Goal: Book appointment/travel/reservation

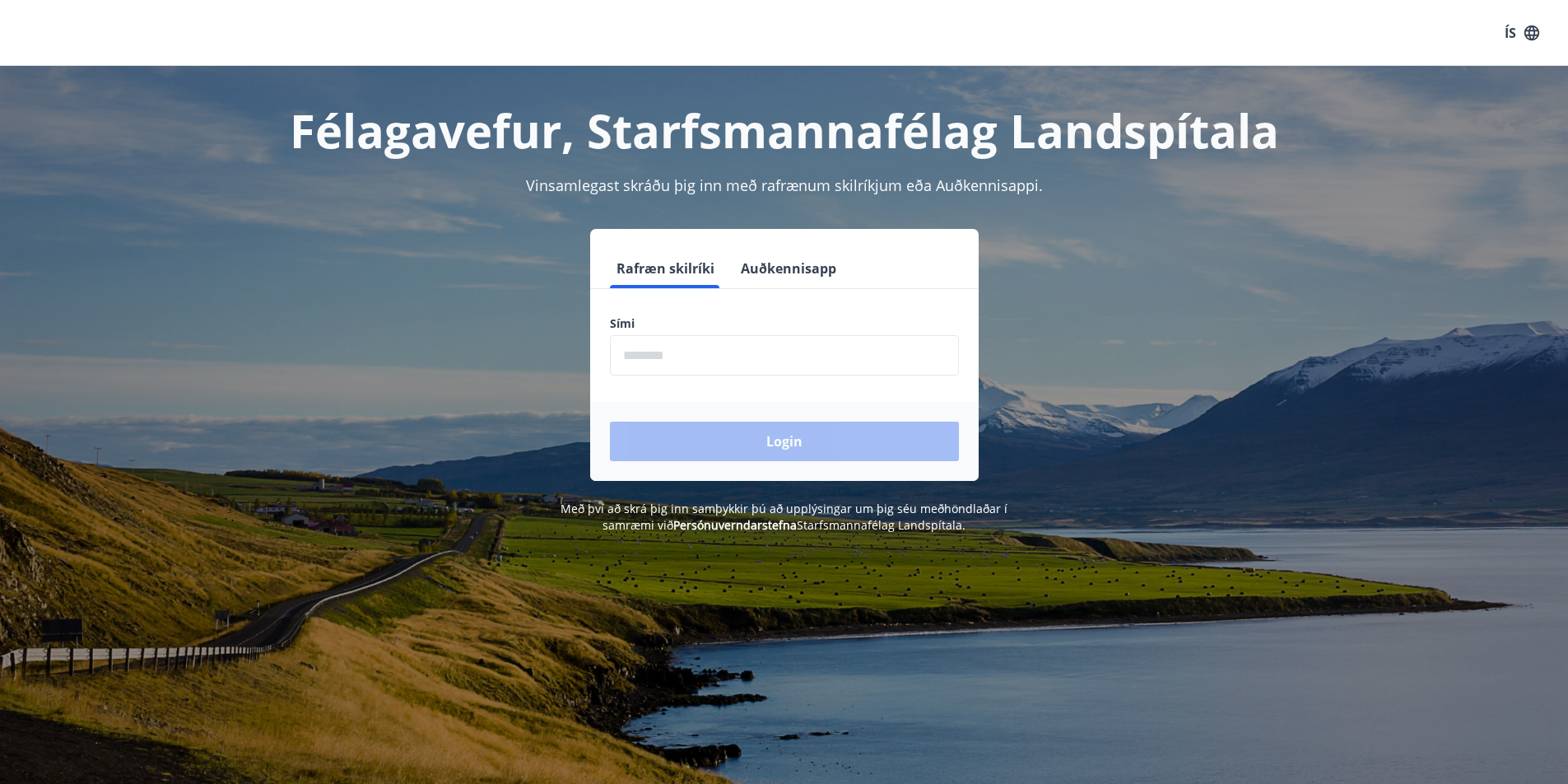
click at [769, 384] on form "Rafræn skilríki Auðkennisapp Sími ​ Login" at bounding box center [784, 365] width 389 height 232
click at [776, 368] on input "phone" at bounding box center [784, 355] width 349 height 41
type input "********"
click at [789, 439] on button "Login" at bounding box center [784, 442] width 349 height 40
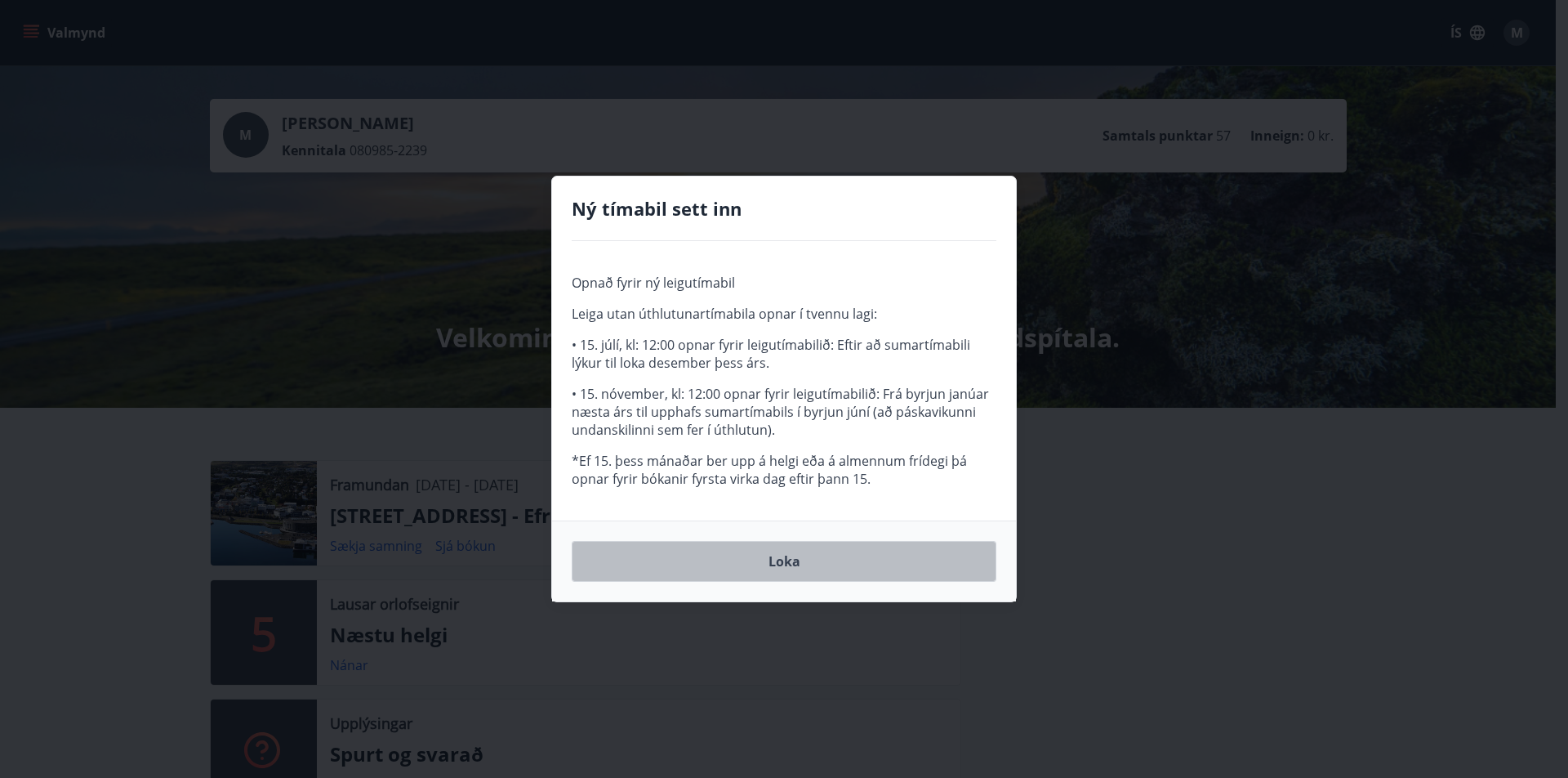
click at [799, 562] on button "Loka" at bounding box center [784, 562] width 424 height 41
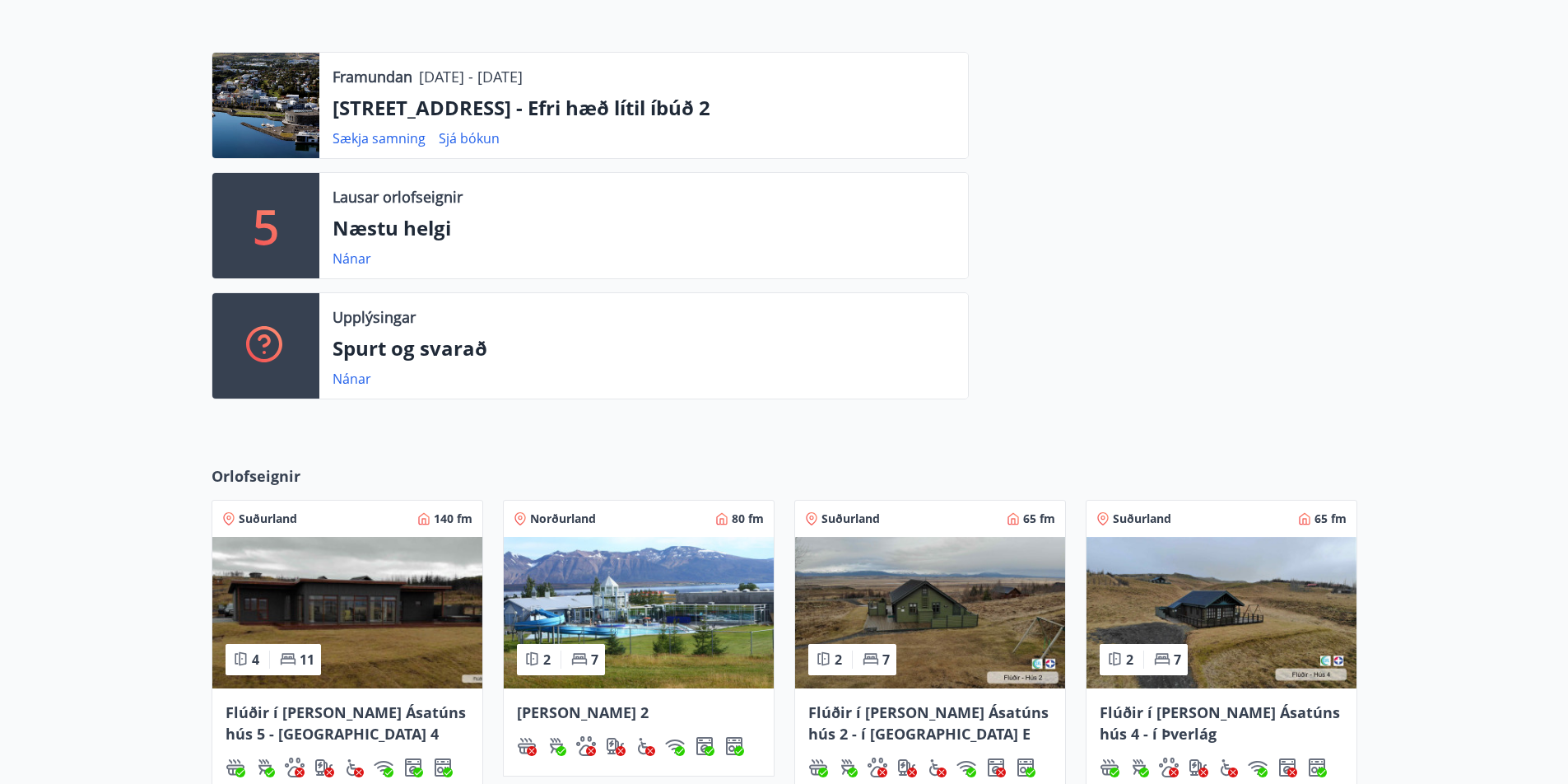
scroll to position [494, 0]
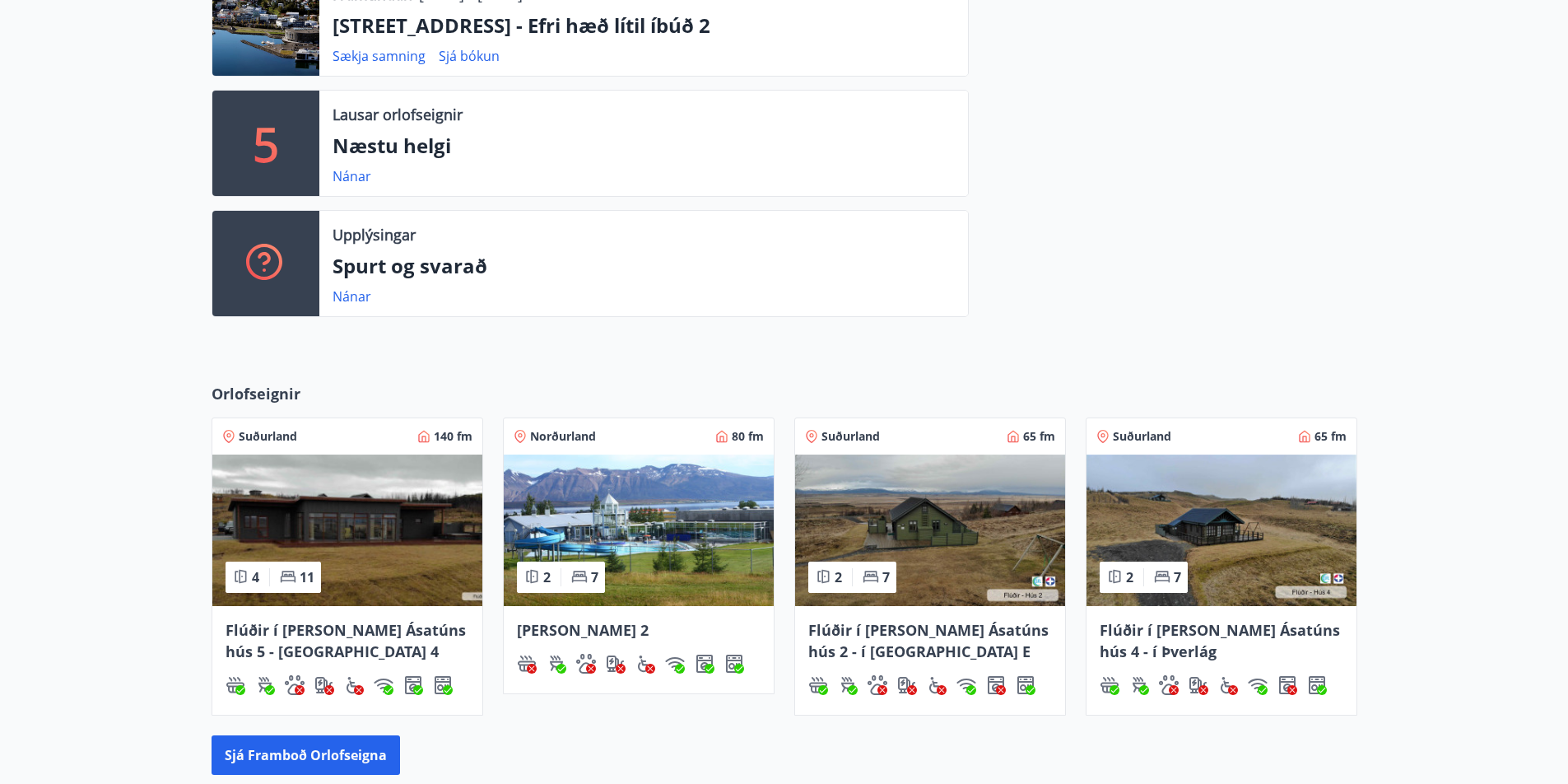
click at [361, 622] on span "Flúðir í landi Ásatúns hús 5 - Móadalur 4" at bounding box center [346, 641] width 240 height 41
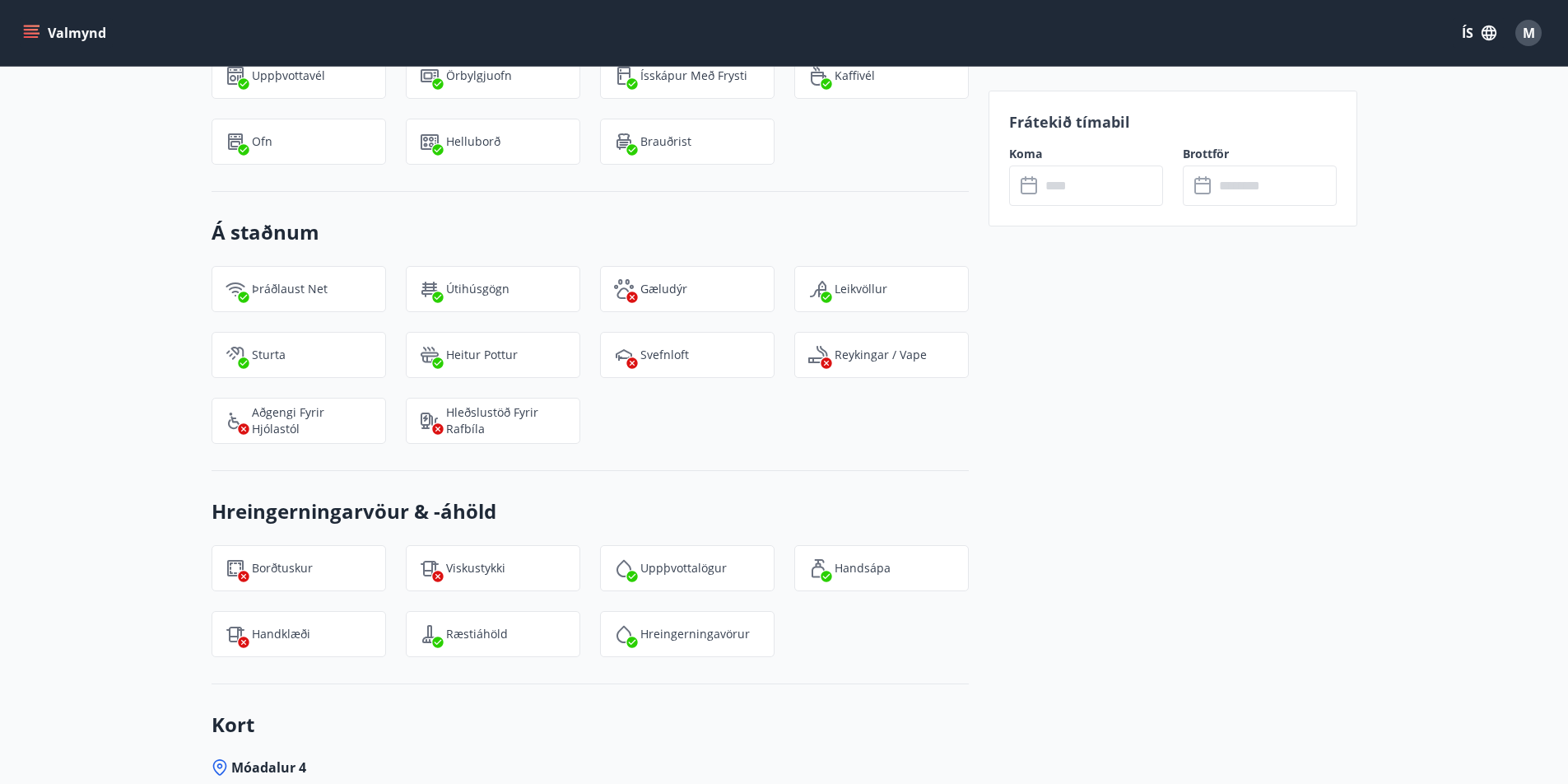
scroll to position [1827, 0]
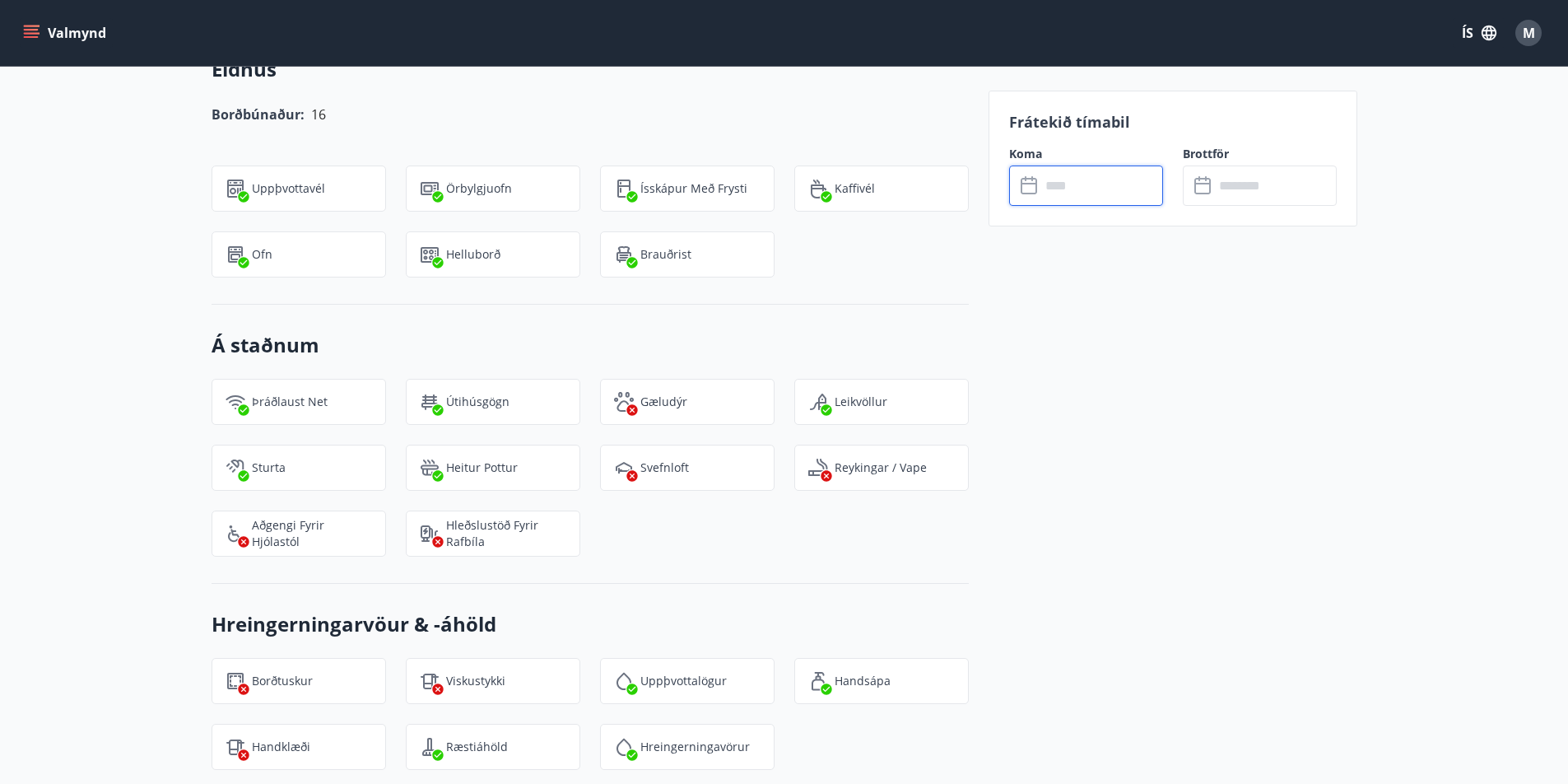
click at [1084, 181] on input "text" at bounding box center [1101, 186] width 123 height 41
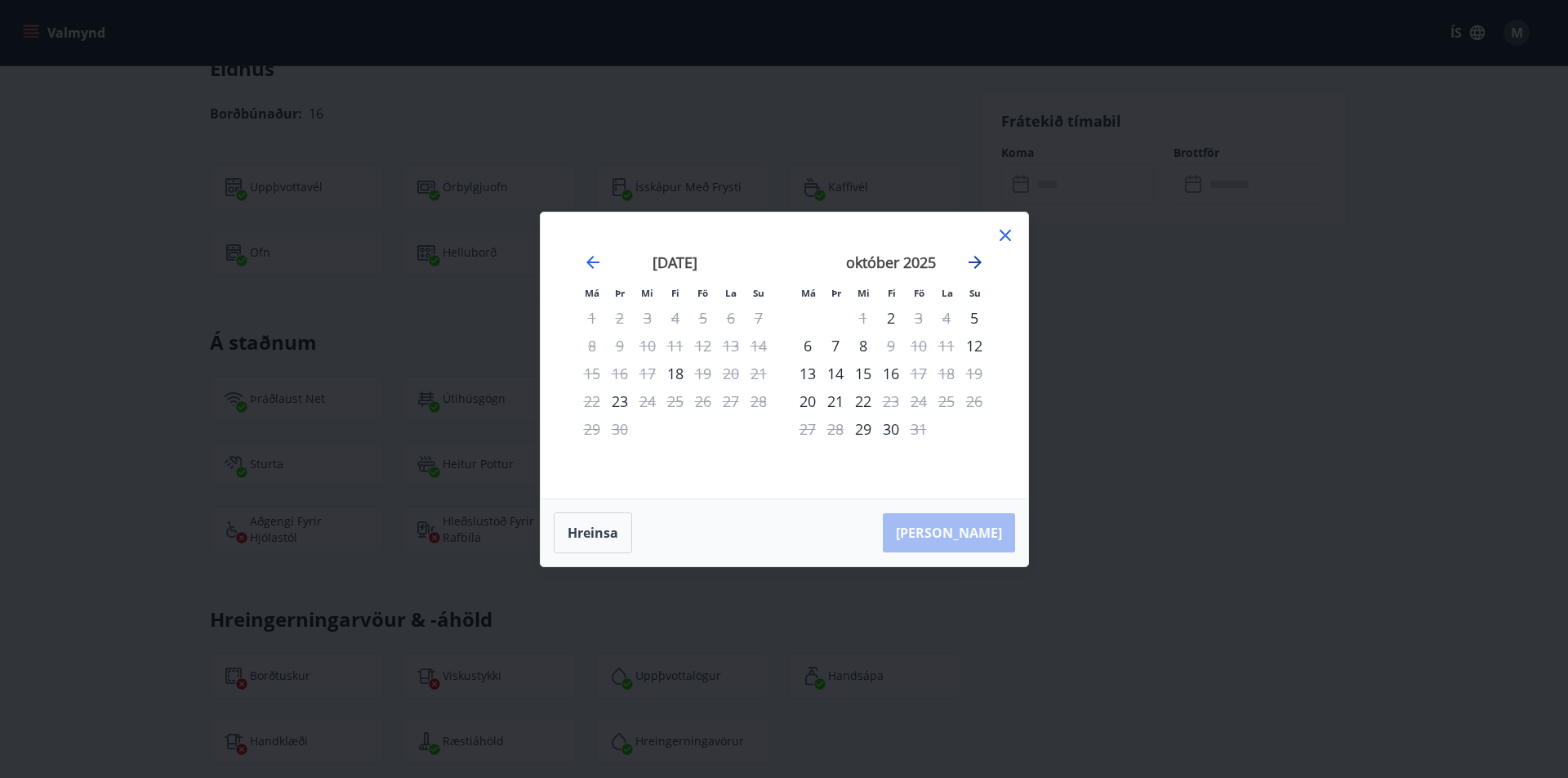
click at [975, 262] on icon "Move forward to switch to the next month." at bounding box center [975, 262] width 20 height 20
click at [974, 258] on icon "Move forward to switch to the next month." at bounding box center [975, 262] width 20 height 20
click at [976, 257] on icon "Move forward to switch to the next month." at bounding box center [975, 262] width 13 height 13
click at [590, 266] on icon "Move backward to switch to the previous month." at bounding box center [593, 262] width 13 height 13
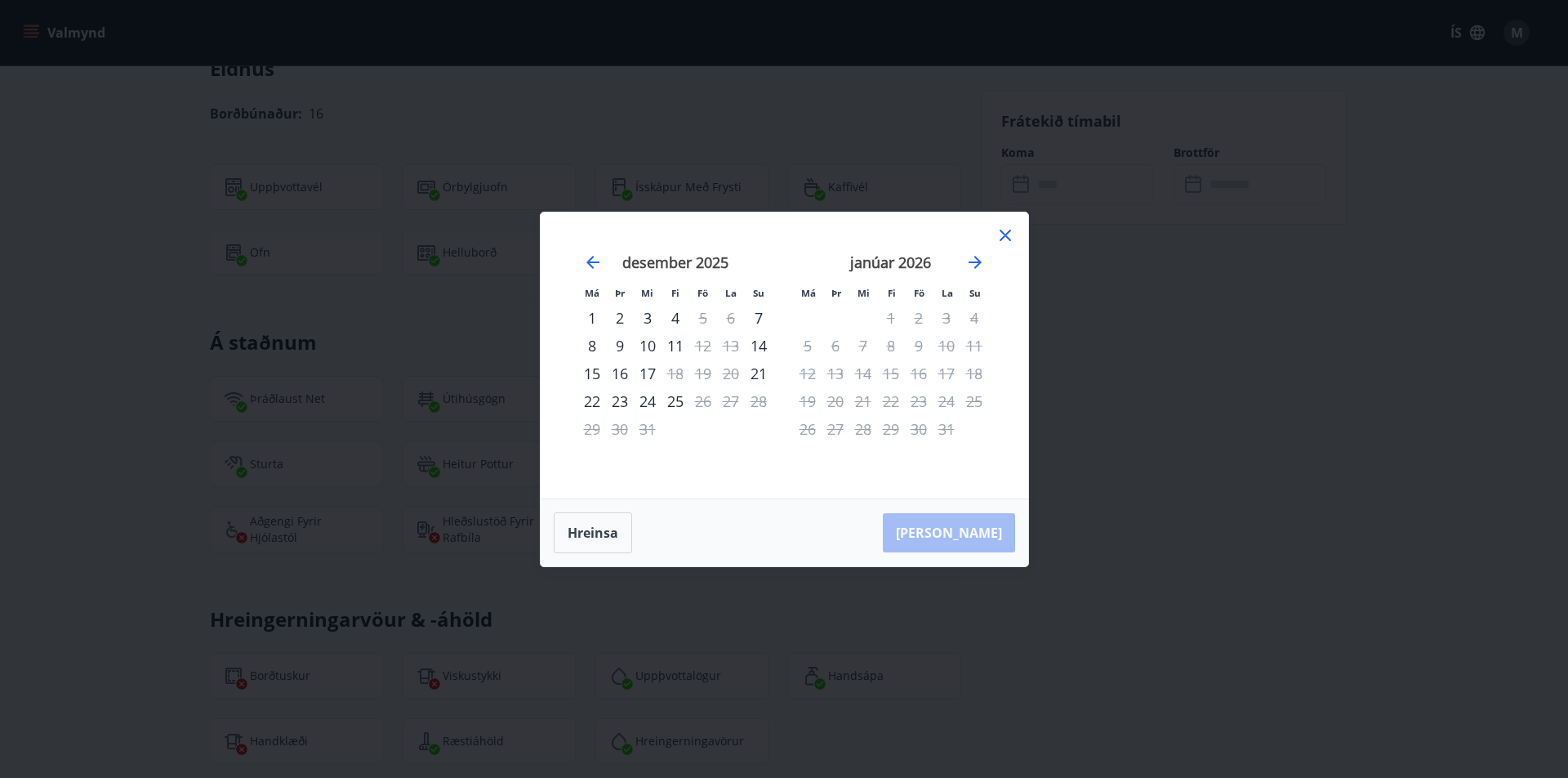
click at [1008, 227] on icon at bounding box center [1006, 235] width 20 height 20
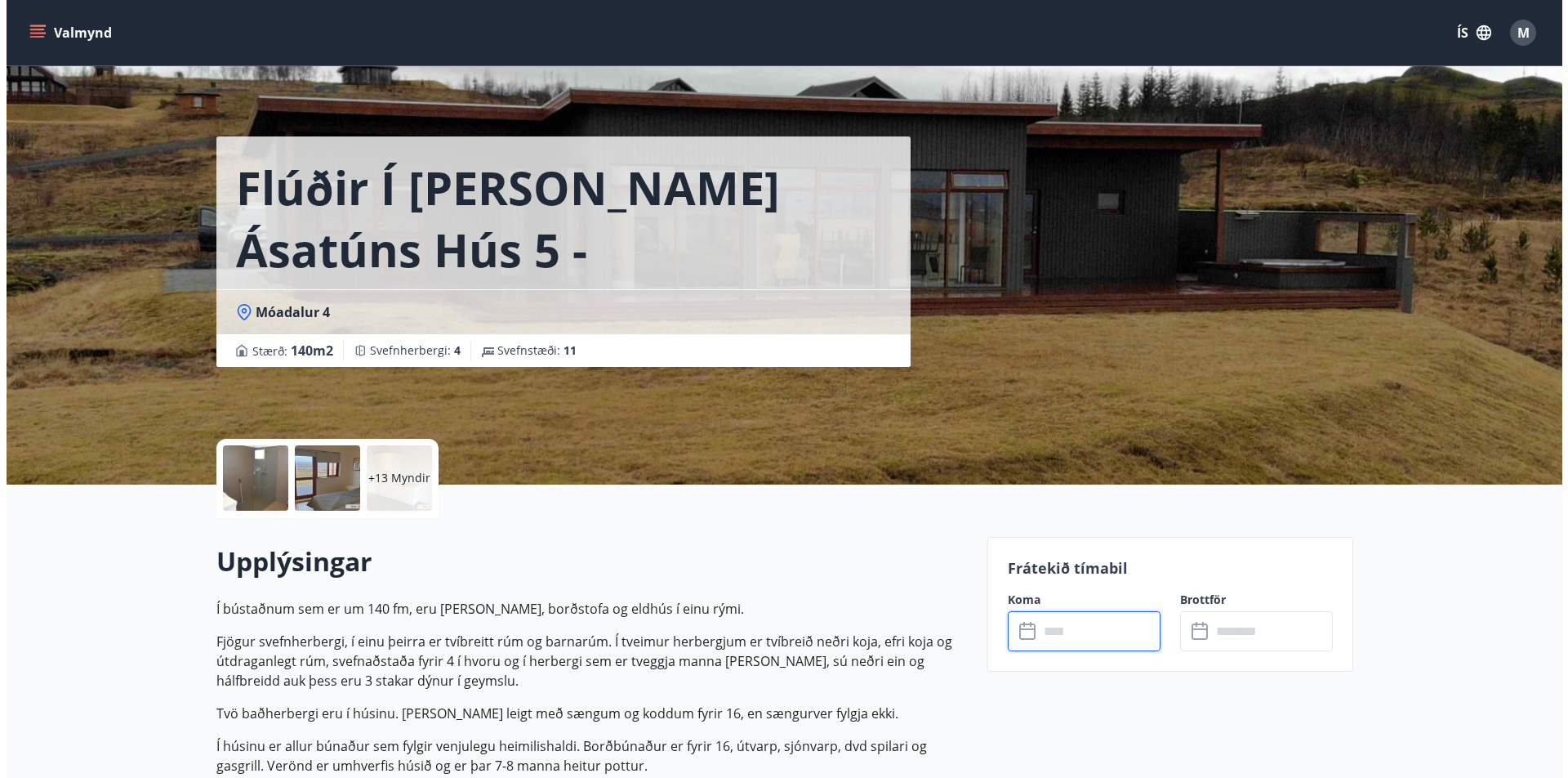
scroll to position [0, 0]
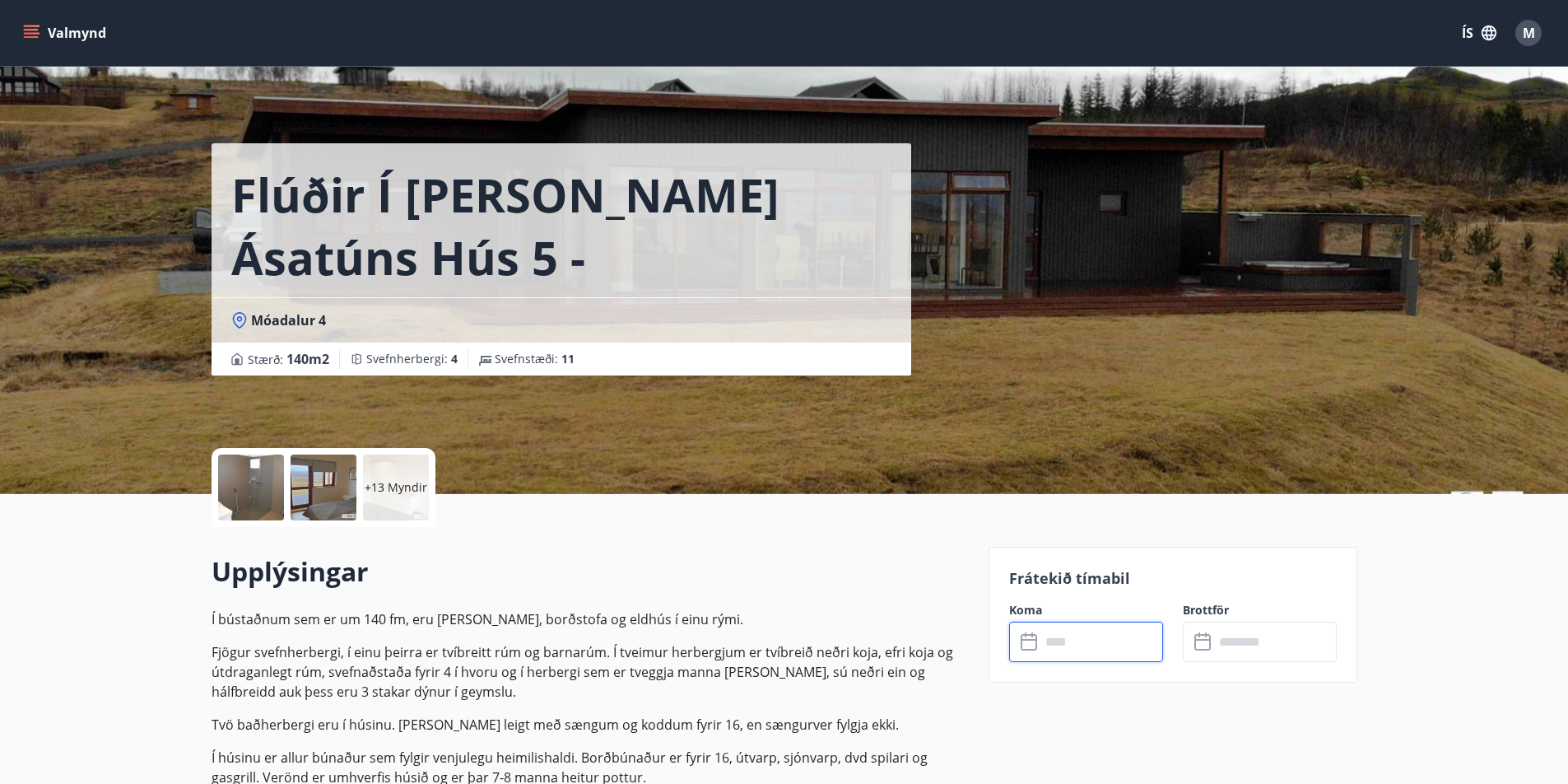
click at [381, 480] on p "+13 Myndir" at bounding box center [395, 487] width 62 height 17
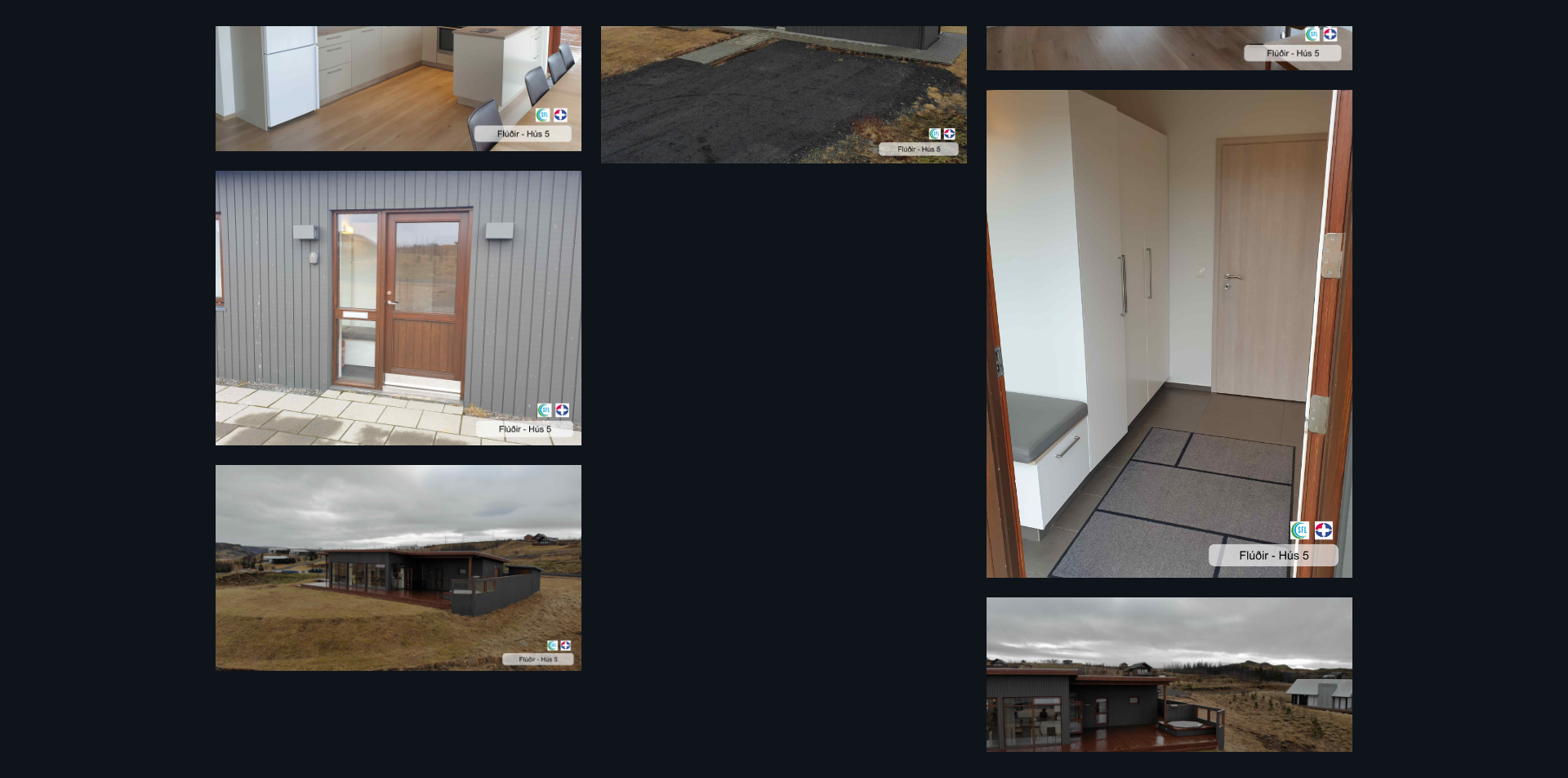
scroll to position [1660, 0]
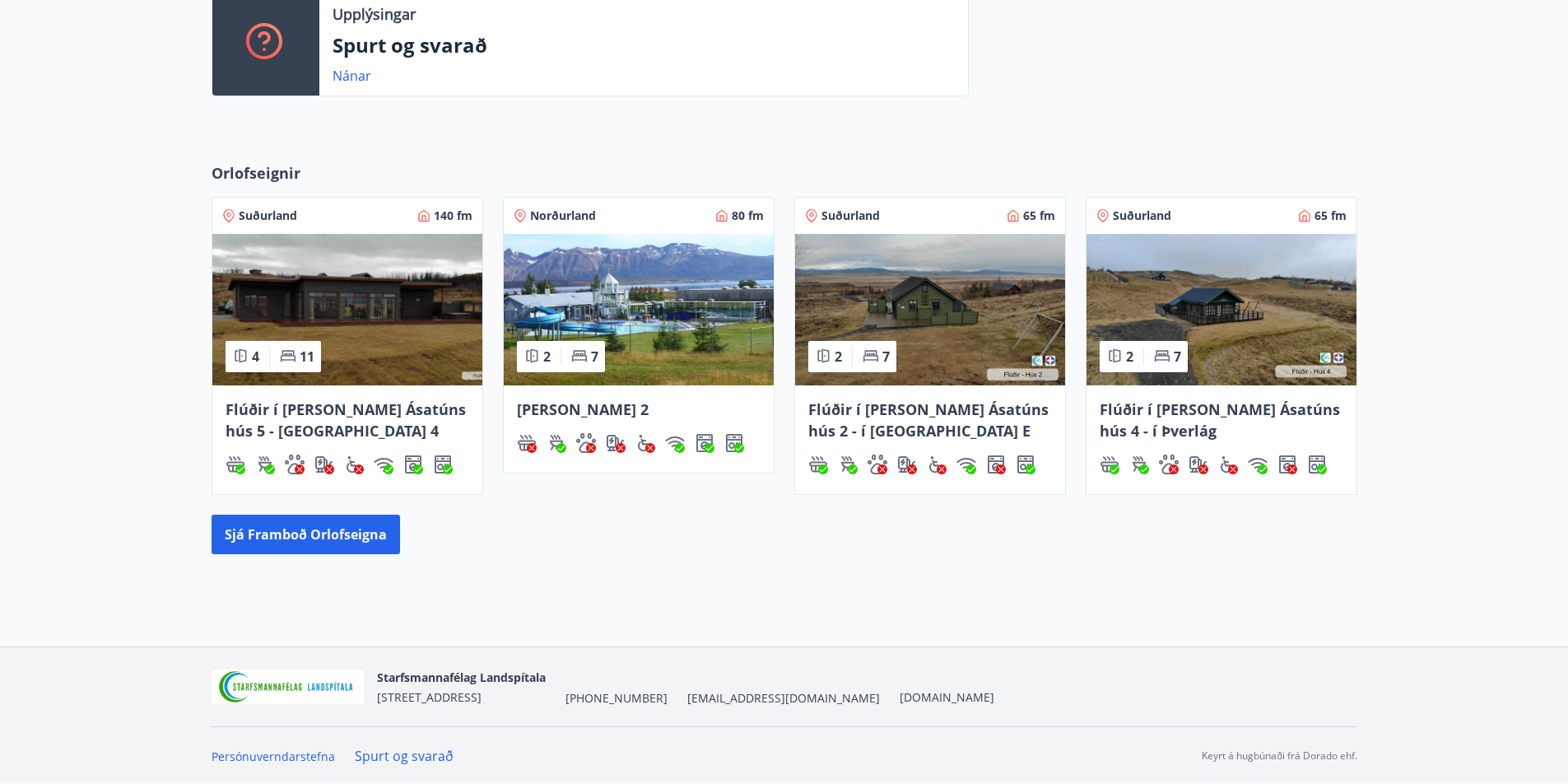
scroll to position [715, 0]
click at [346, 538] on button "Sjá framboð orlofseigna" at bounding box center [305, 534] width 188 height 40
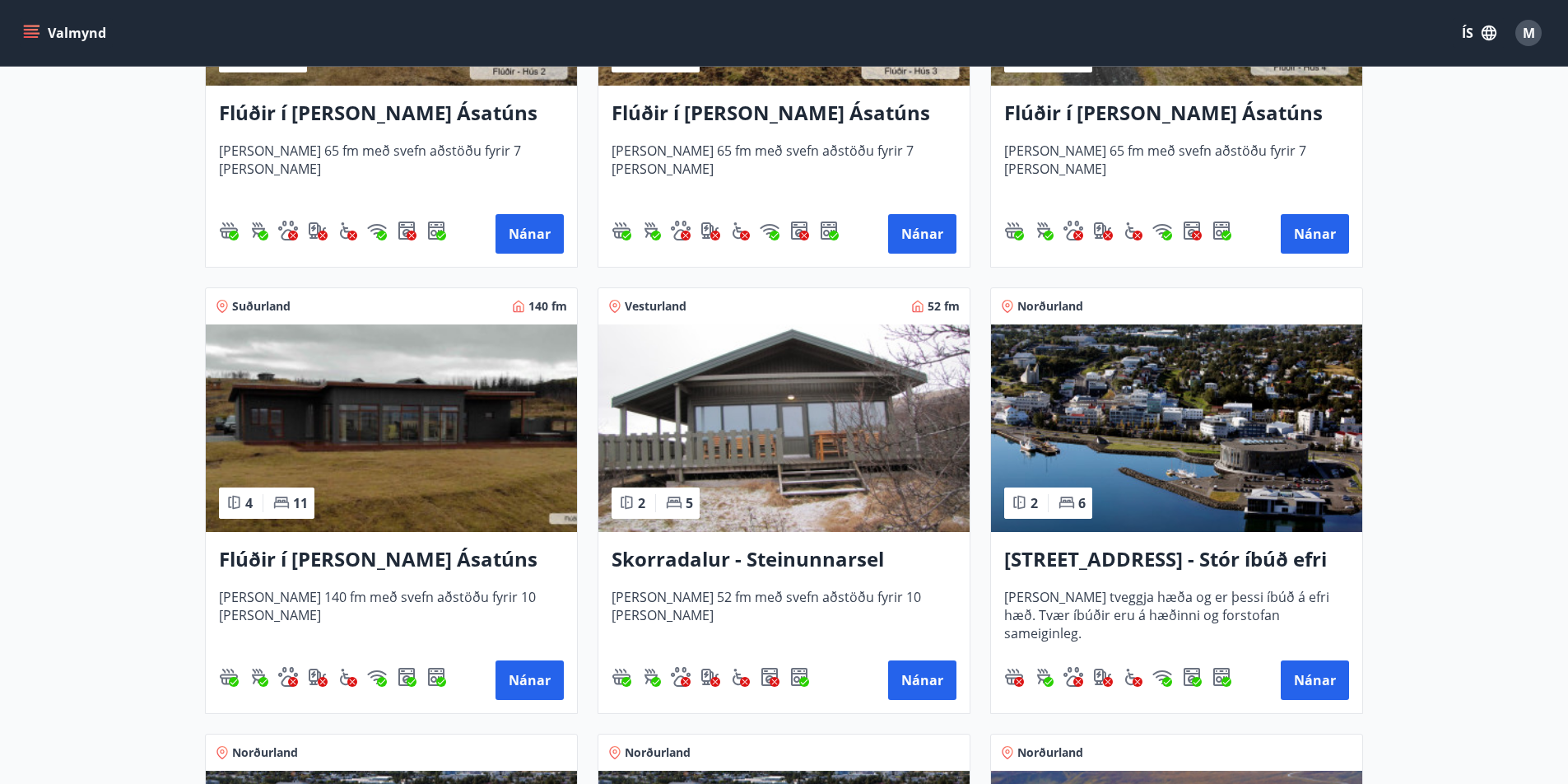
scroll to position [988, 0]
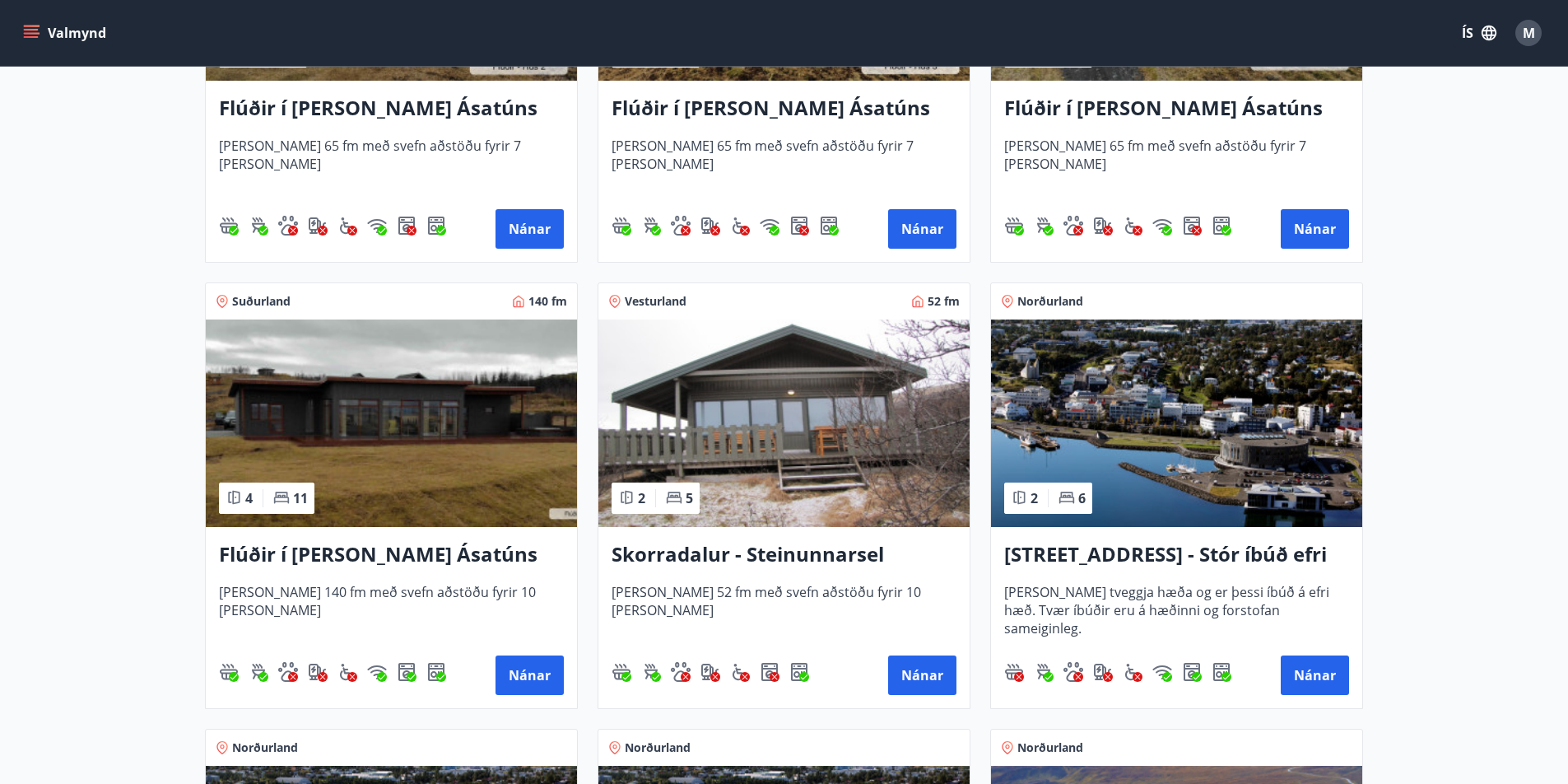
click at [767, 412] on img at bounding box center [784, 423] width 371 height 207
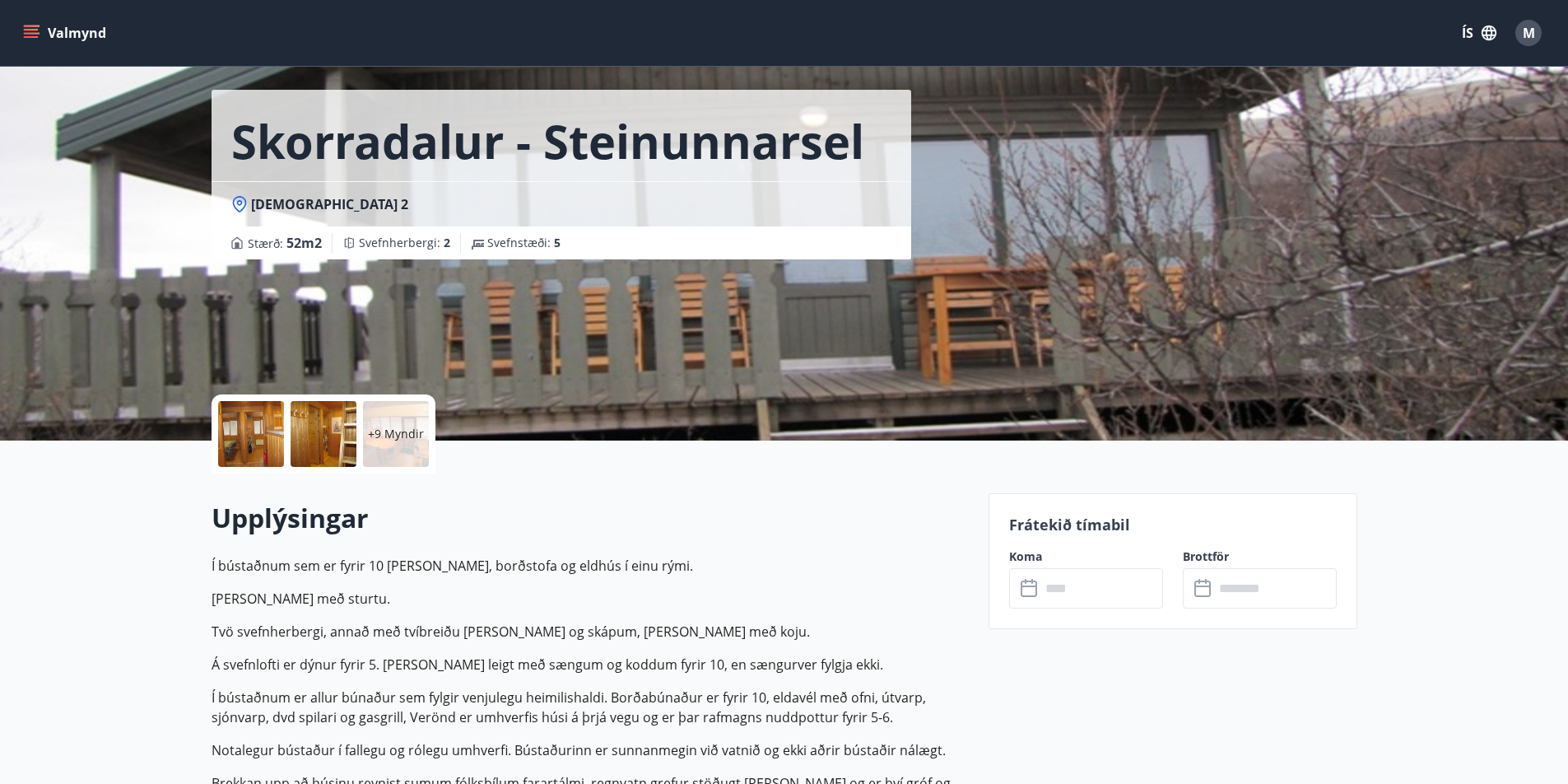
scroll to position [82, 0]
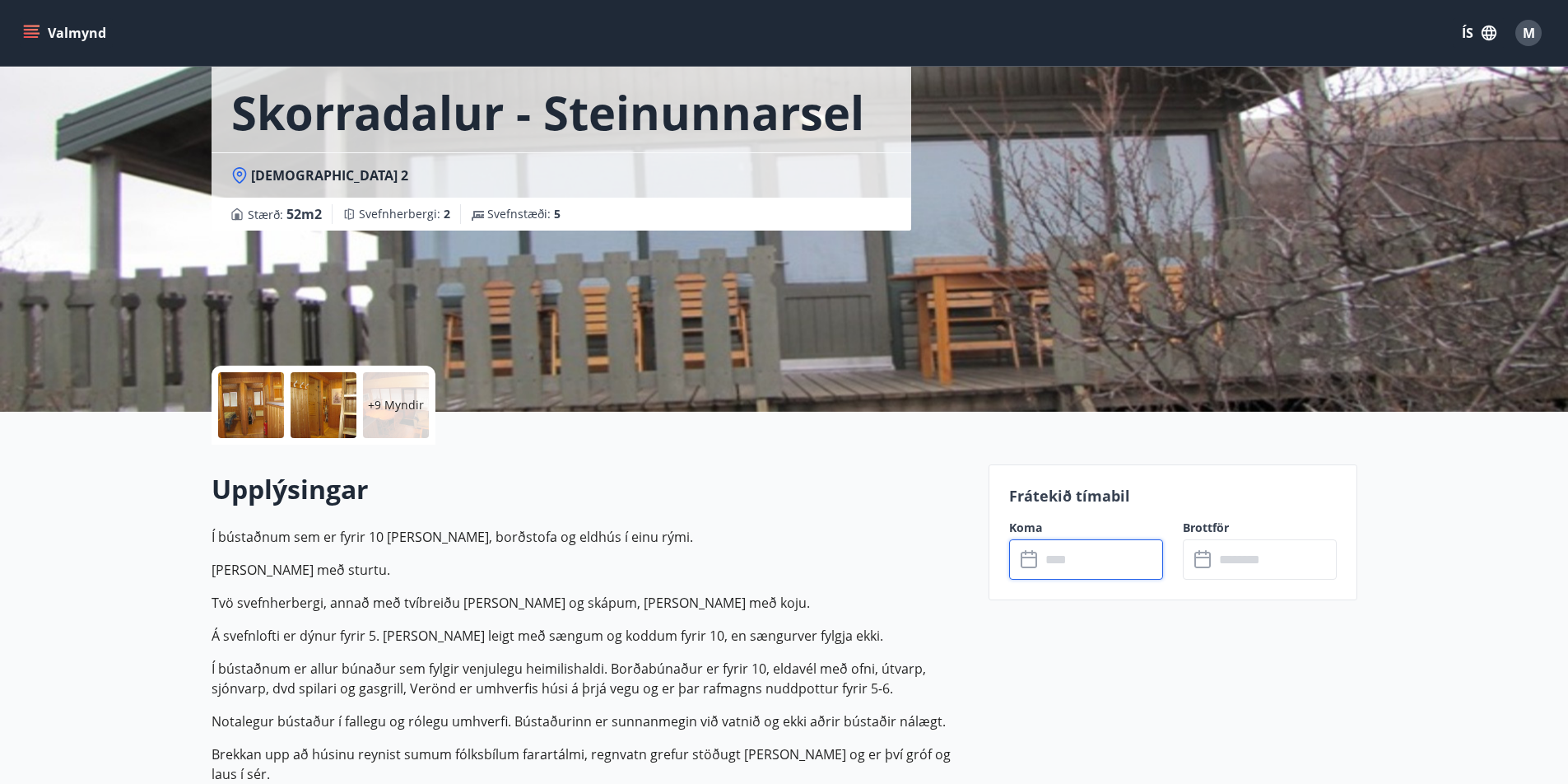
click at [1051, 561] on input "text" at bounding box center [1101, 559] width 123 height 41
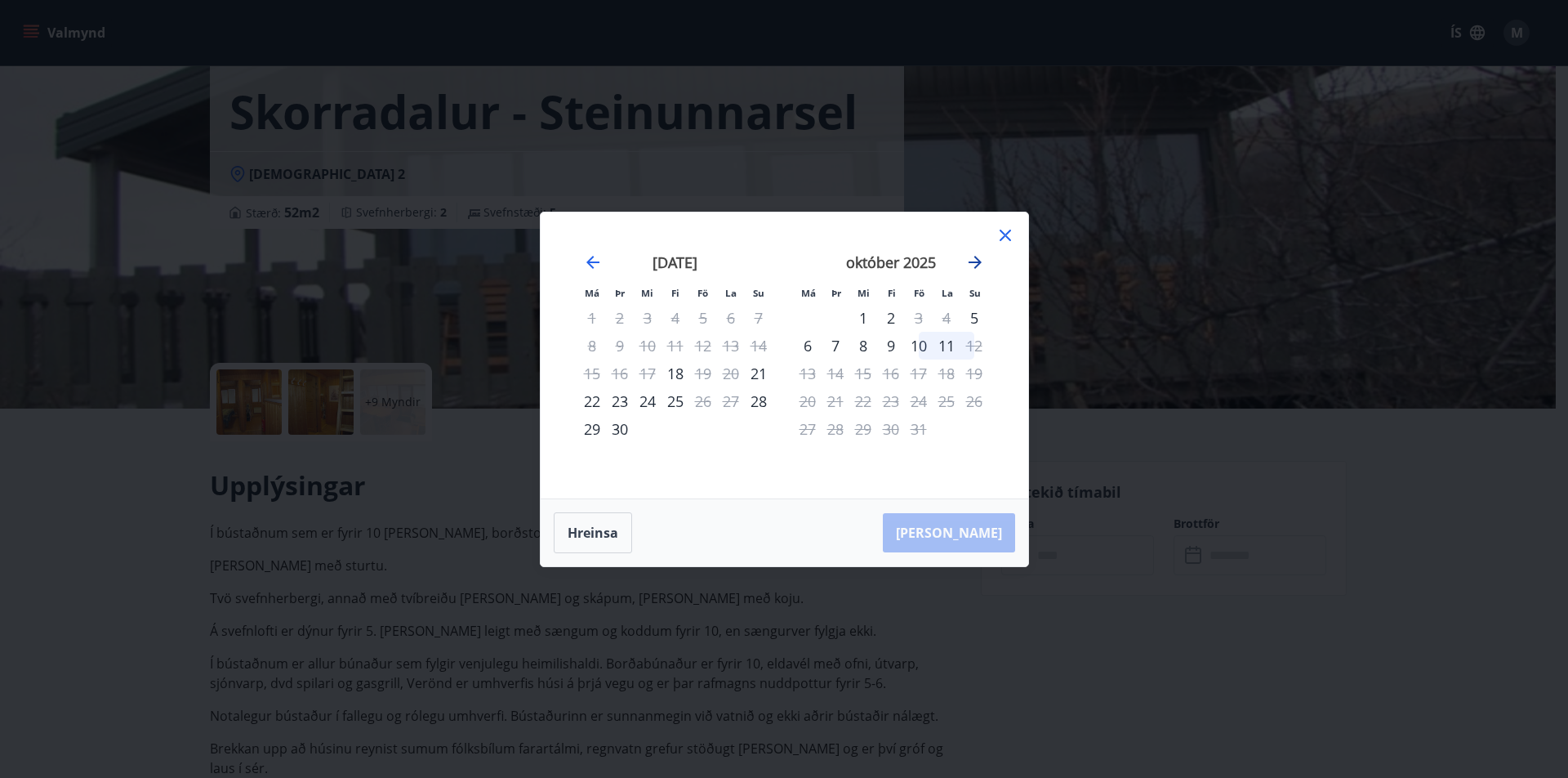
click at [980, 259] on icon "Move forward to switch to the next month." at bounding box center [975, 262] width 20 height 20
click at [1005, 227] on icon at bounding box center [1006, 235] width 20 height 20
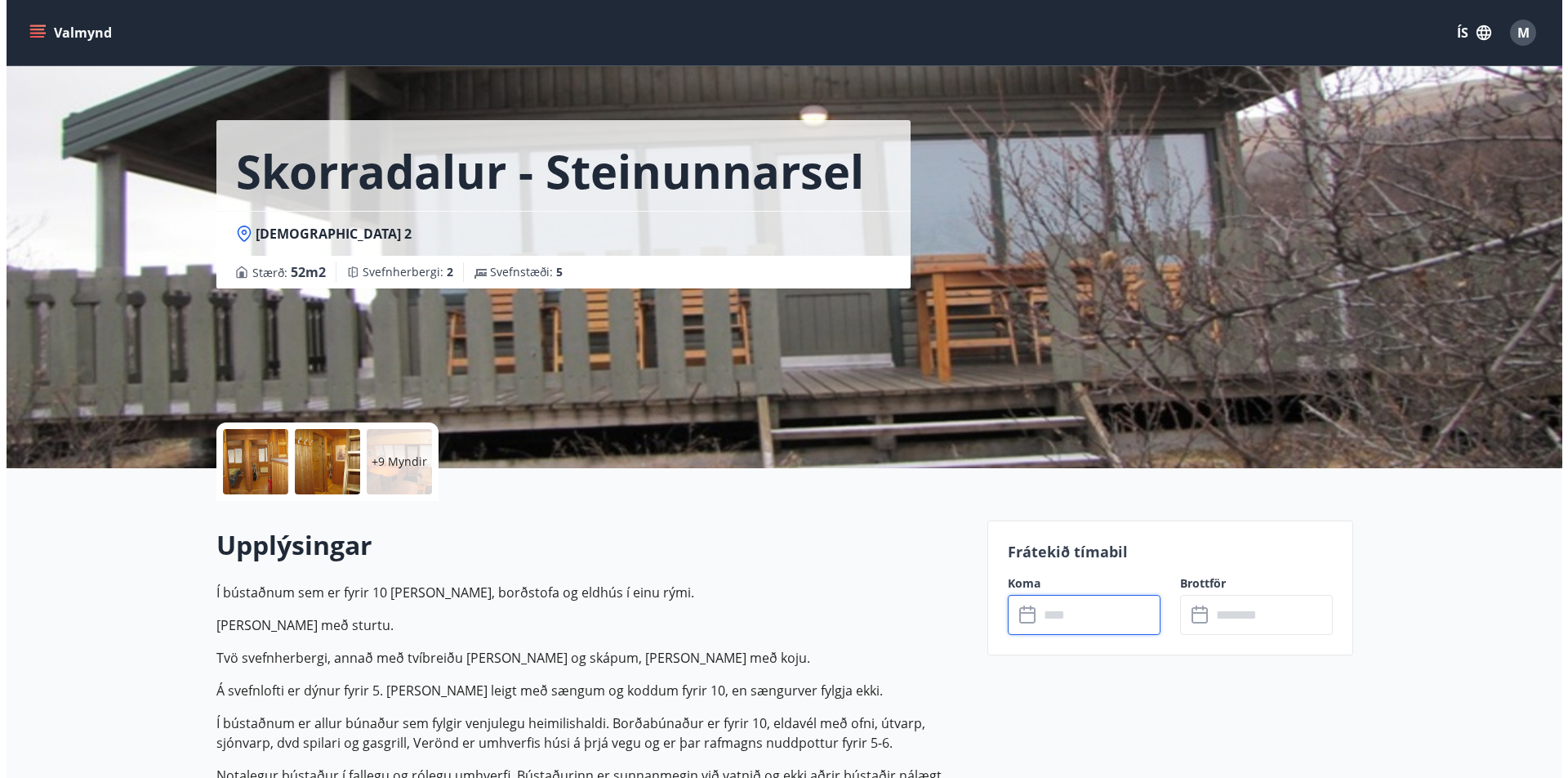
scroll to position [0, 0]
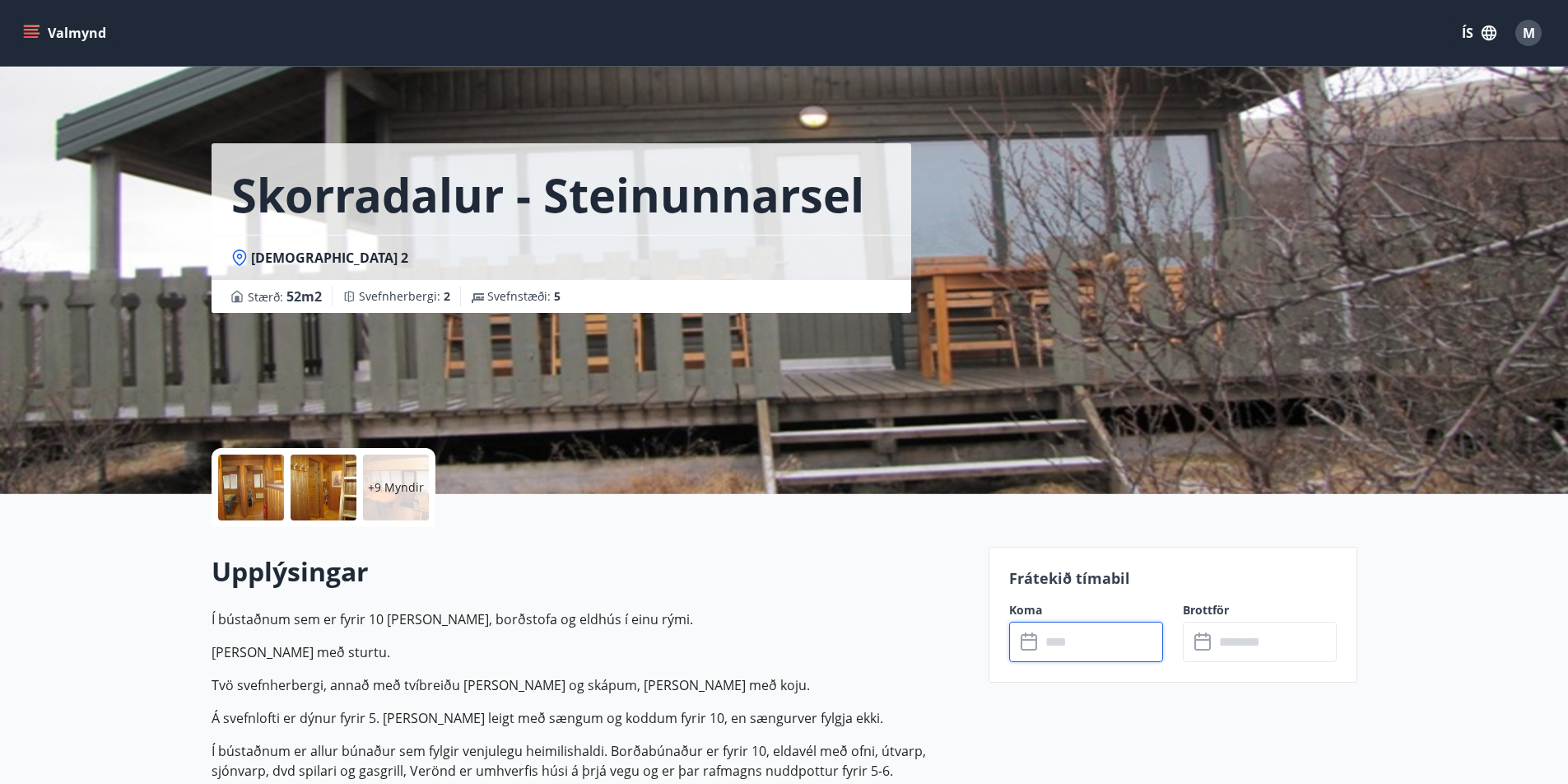
click at [247, 488] on div at bounding box center [250, 486] width 65 height 65
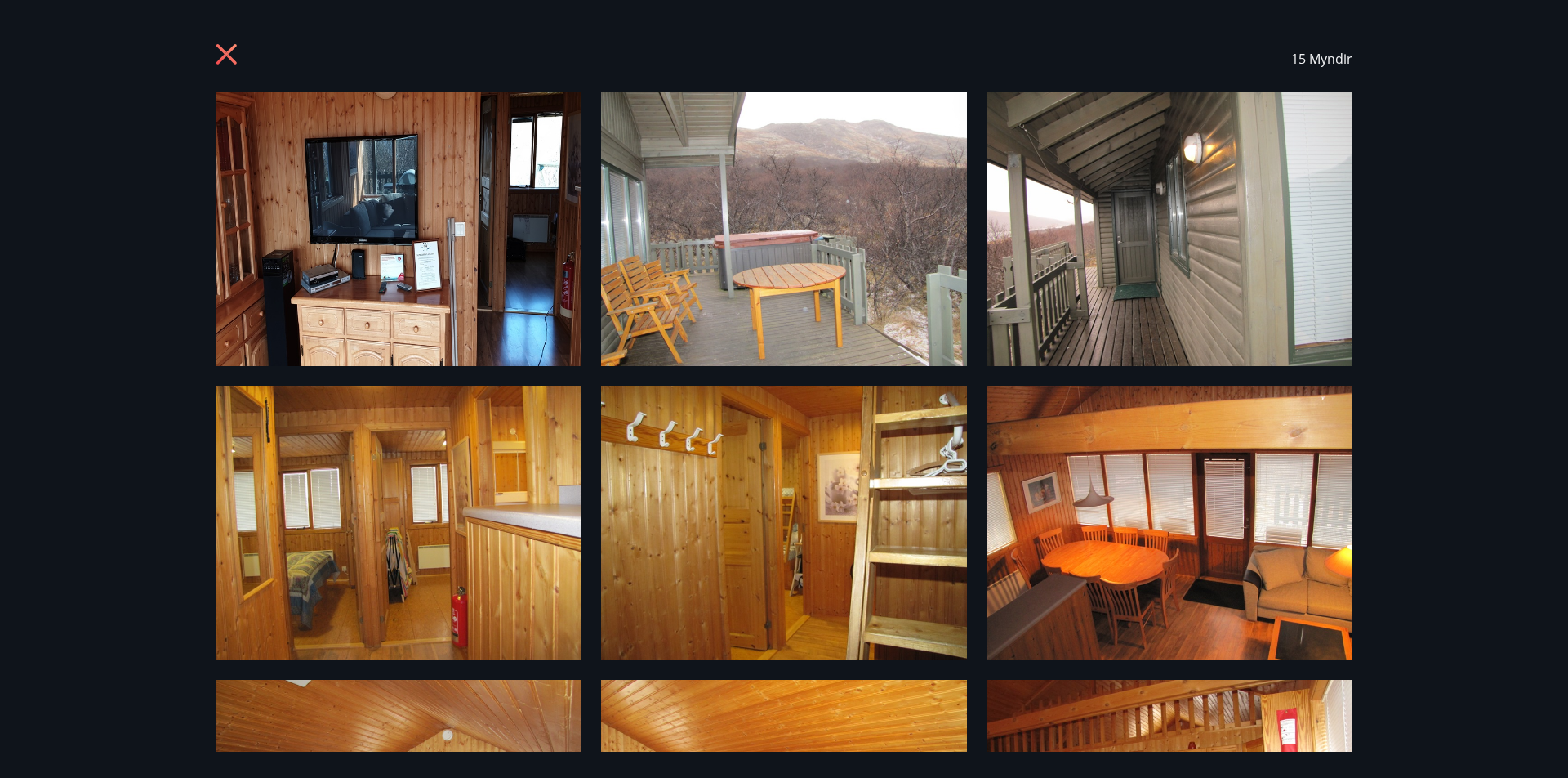
click at [223, 47] on icon at bounding box center [229, 57] width 26 height 26
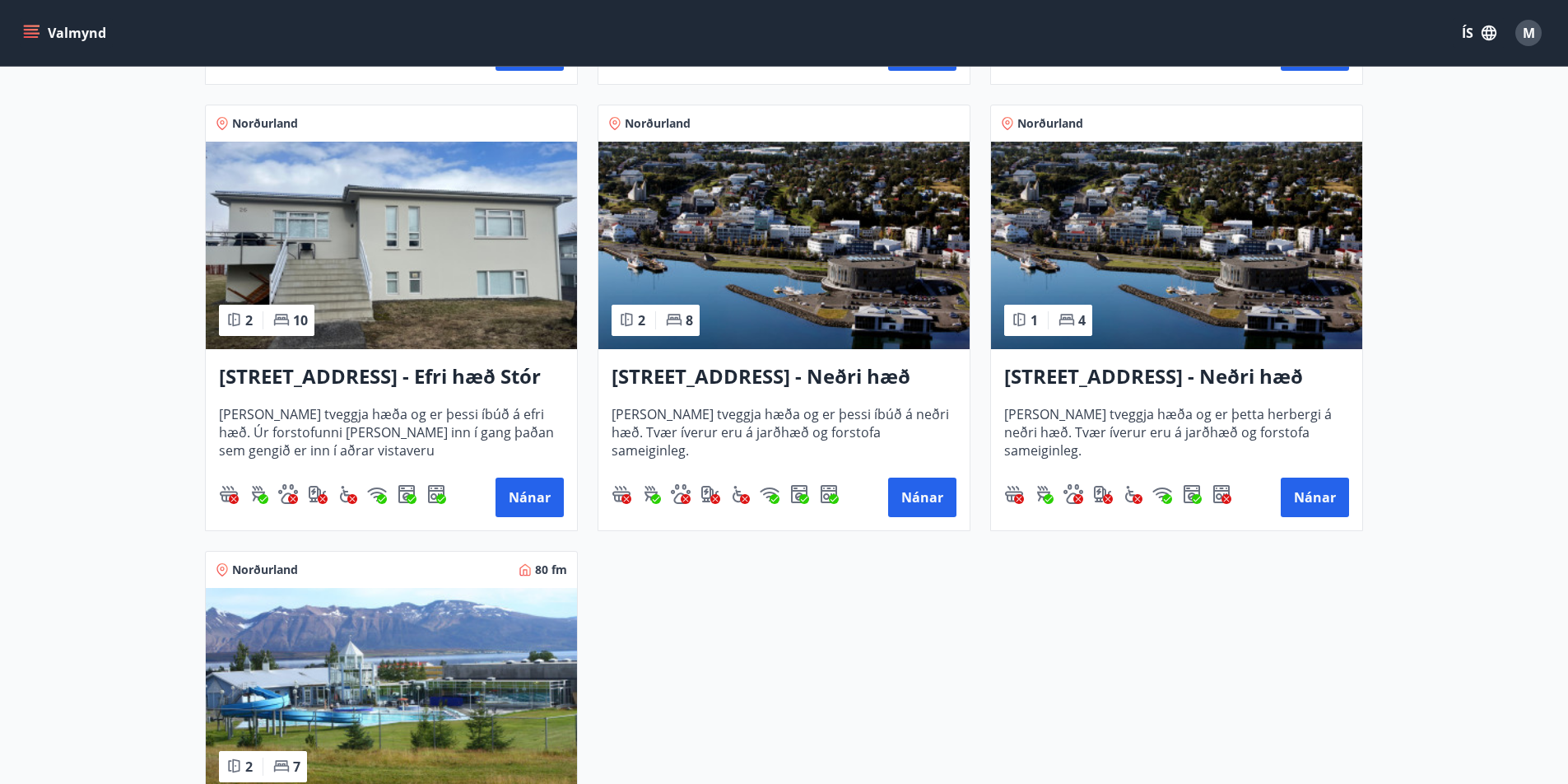
scroll to position [2140, 0]
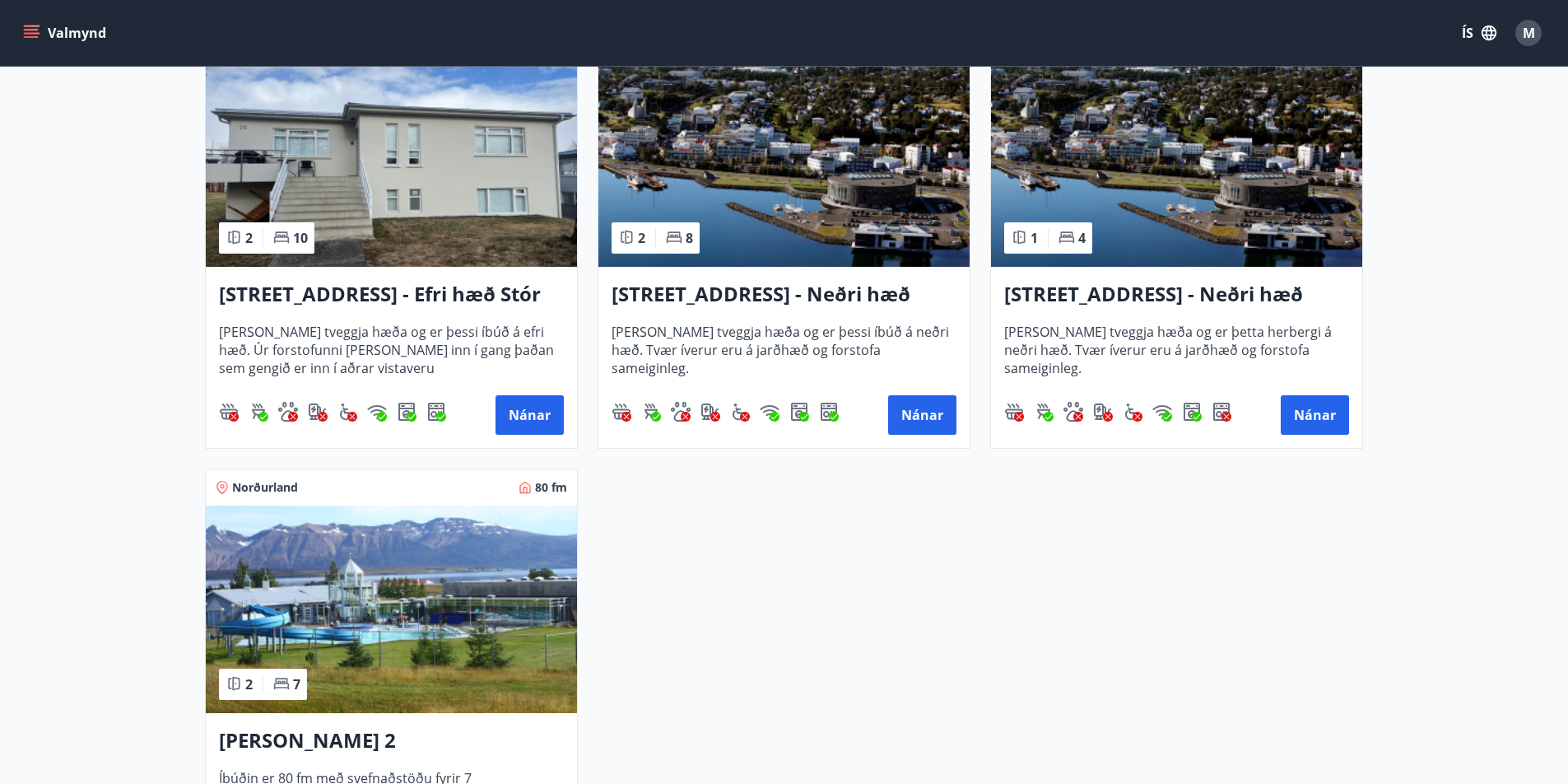
click at [411, 235] on img at bounding box center [391, 163] width 371 height 207
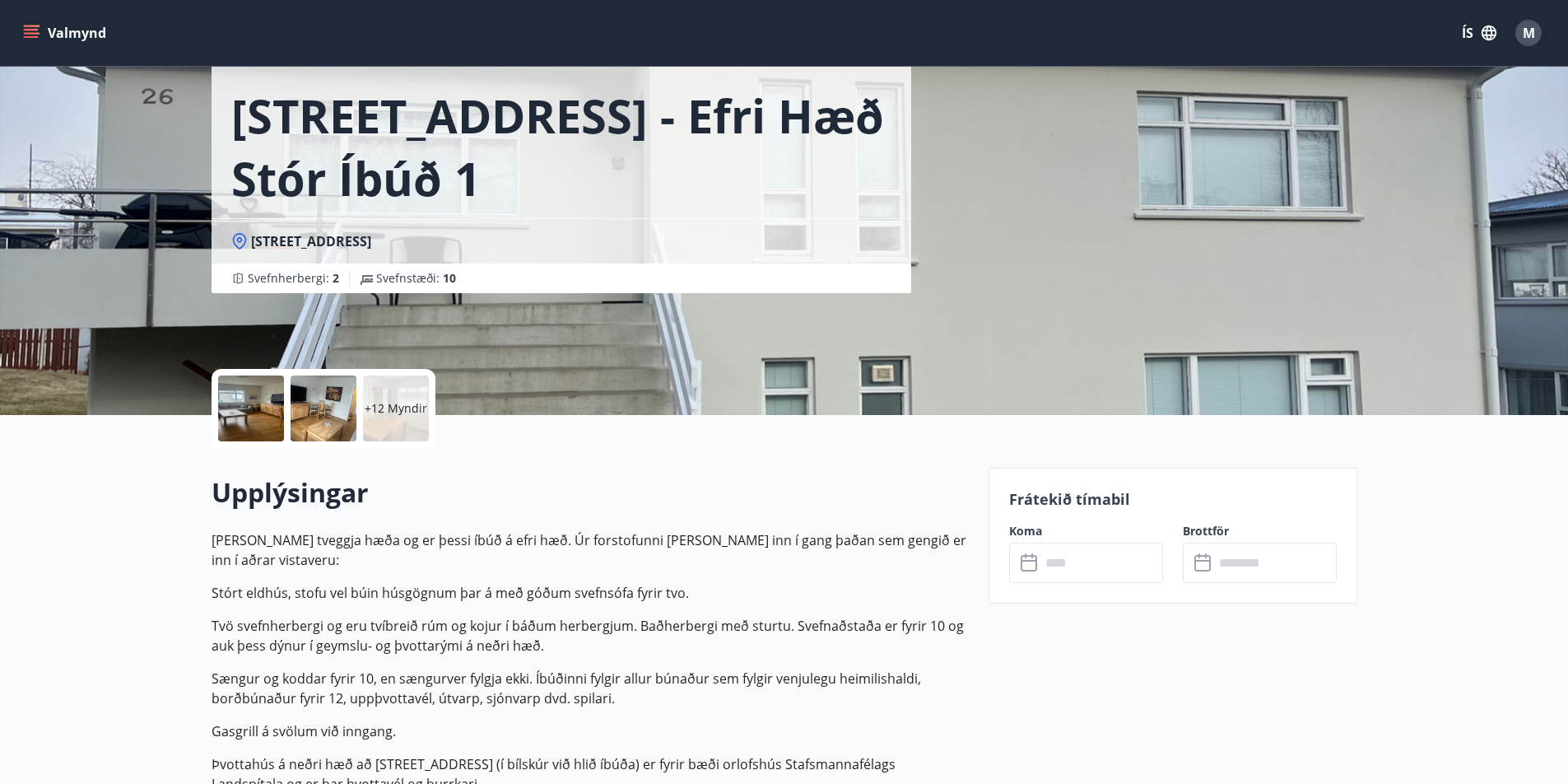
scroll to position [329, 0]
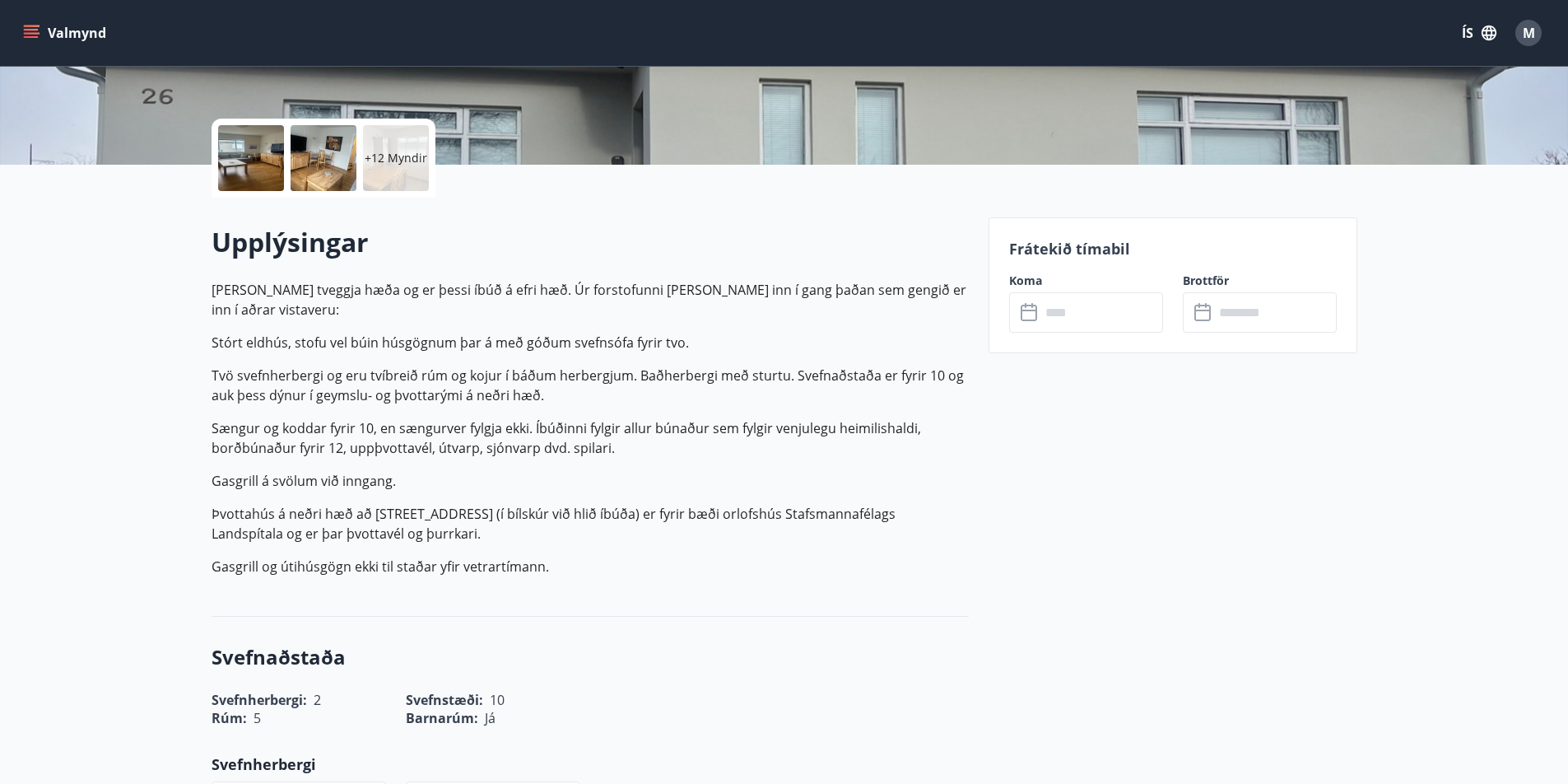
click at [1038, 305] on icon at bounding box center [1031, 313] width 20 height 20
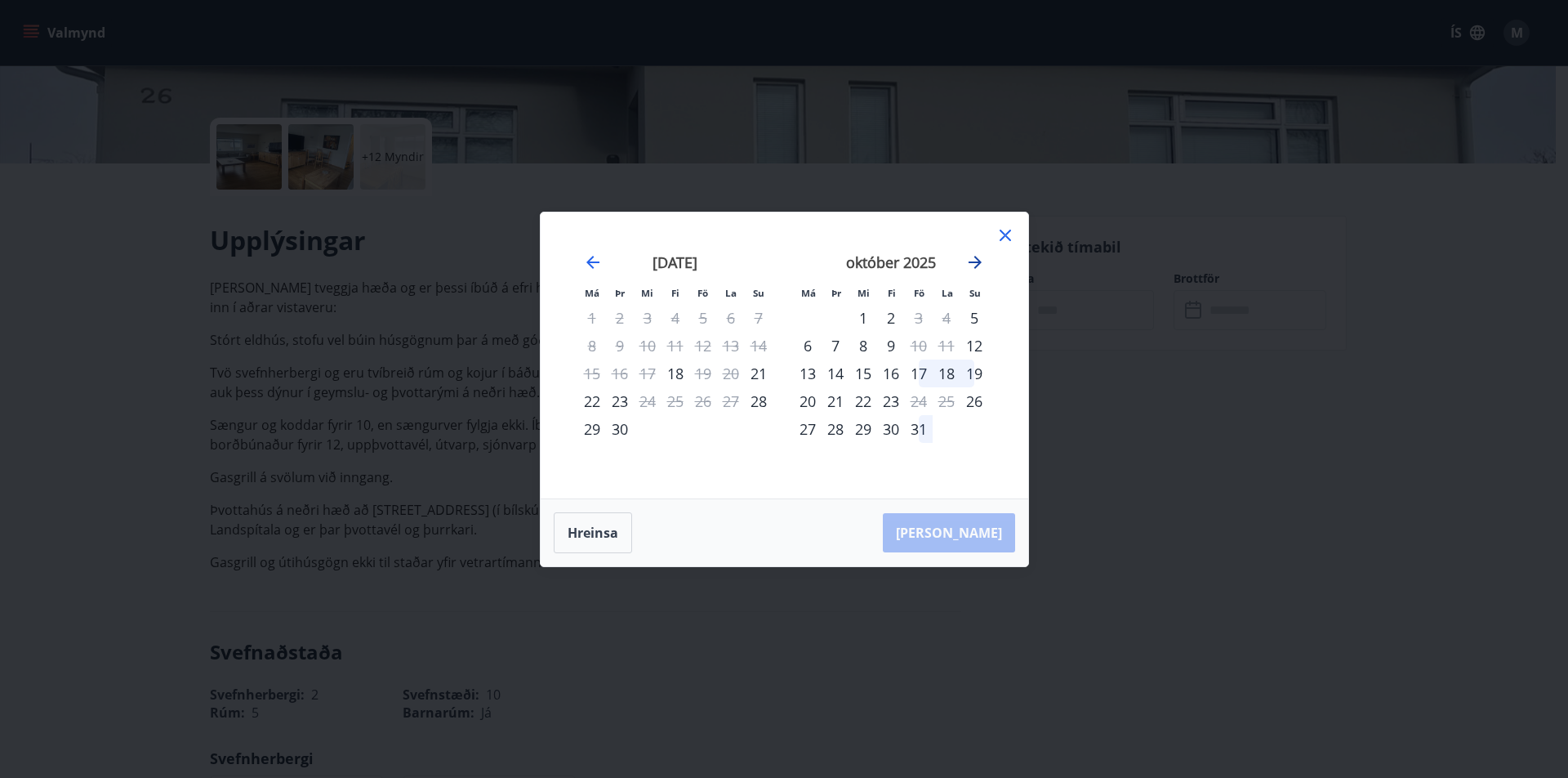
click at [973, 261] on icon "Move forward to switch to the next month." at bounding box center [975, 262] width 20 height 20
click at [960, 313] on div "2" at bounding box center [974, 317] width 28 height 28
click at [952, 316] on div "1" at bounding box center [946, 317] width 28 height 28
click at [940, 357] on div "8" at bounding box center [946, 345] width 28 height 28
click at [950, 370] on div "15" at bounding box center [946, 373] width 28 height 28
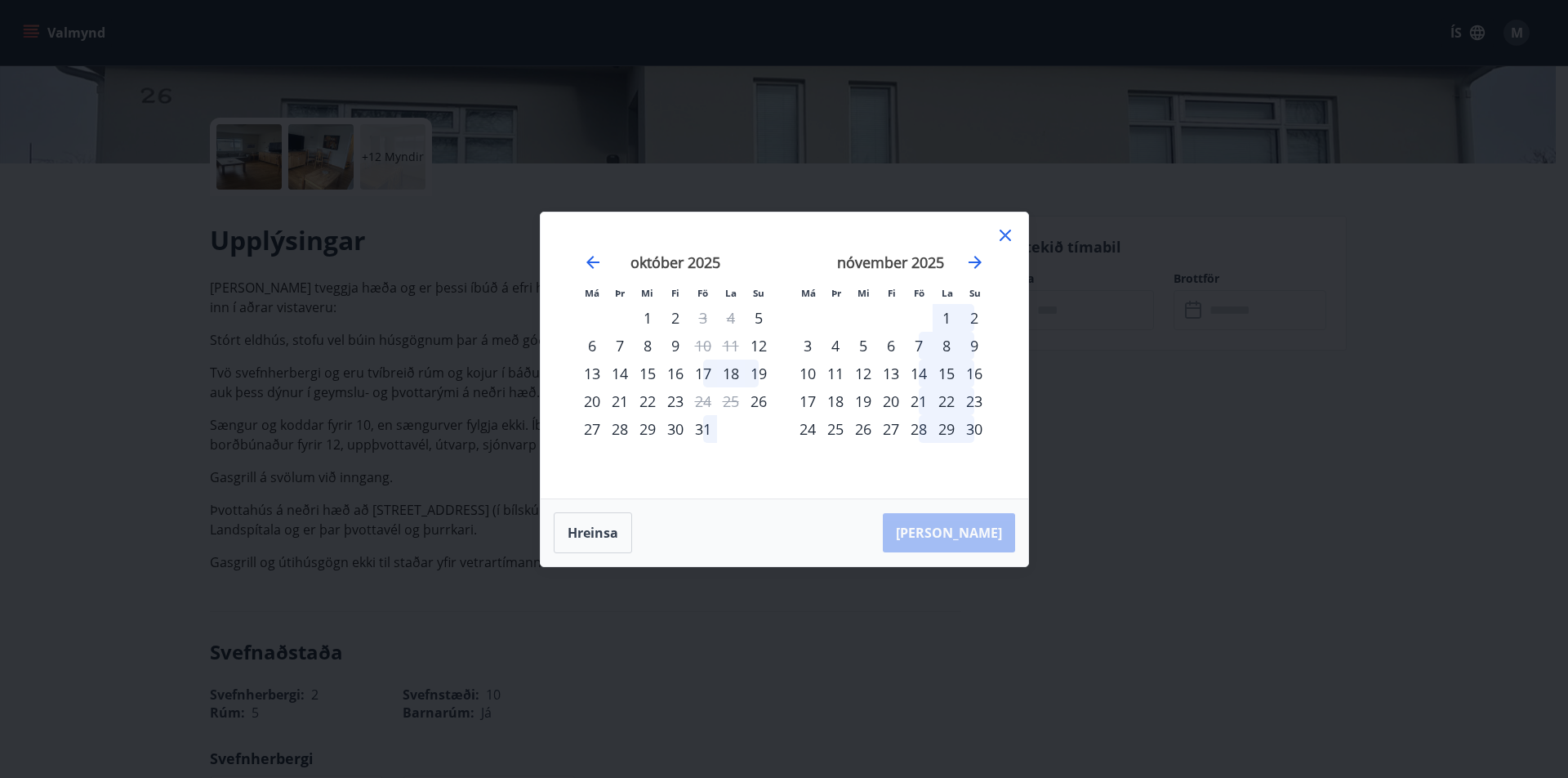
click at [928, 389] on div "21" at bounding box center [918, 401] width 28 height 28
click at [702, 370] on div "17" at bounding box center [703, 373] width 28 height 28
click at [729, 370] on div "18" at bounding box center [731, 373] width 28 height 28
click at [701, 436] on div "31" at bounding box center [703, 429] width 28 height 28
click at [706, 423] on div "31" at bounding box center [703, 429] width 28 height 28
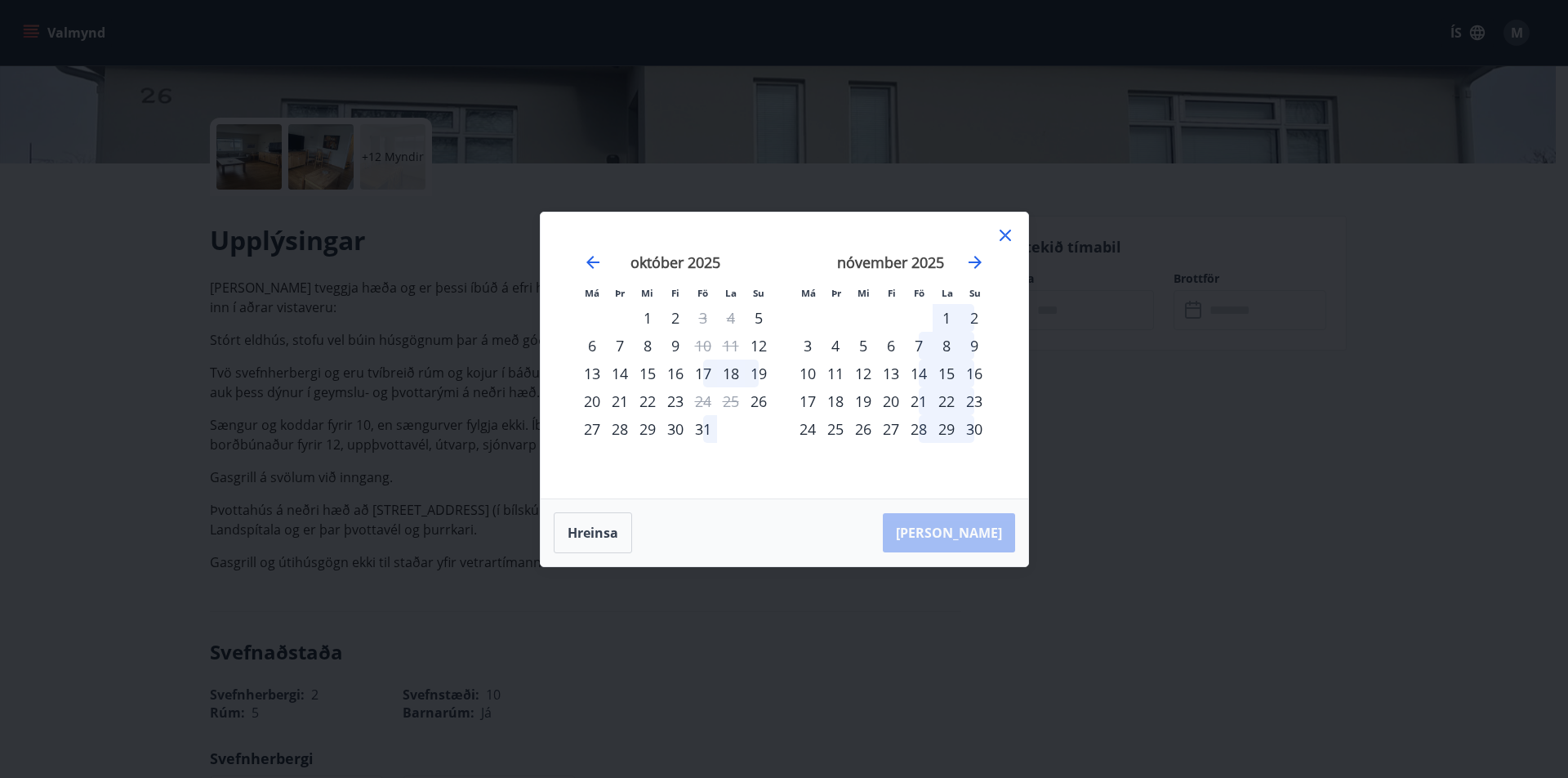
click at [918, 420] on div "28" at bounding box center [918, 429] width 28 height 28
click at [940, 419] on div "29" at bounding box center [946, 429] width 28 height 28
click at [966, 268] on icon "Move forward to switch to the next month." at bounding box center [975, 262] width 20 height 20
click at [720, 351] on div "8" at bounding box center [731, 345] width 28 height 28
click at [676, 376] on div "13" at bounding box center [675, 373] width 28 height 28
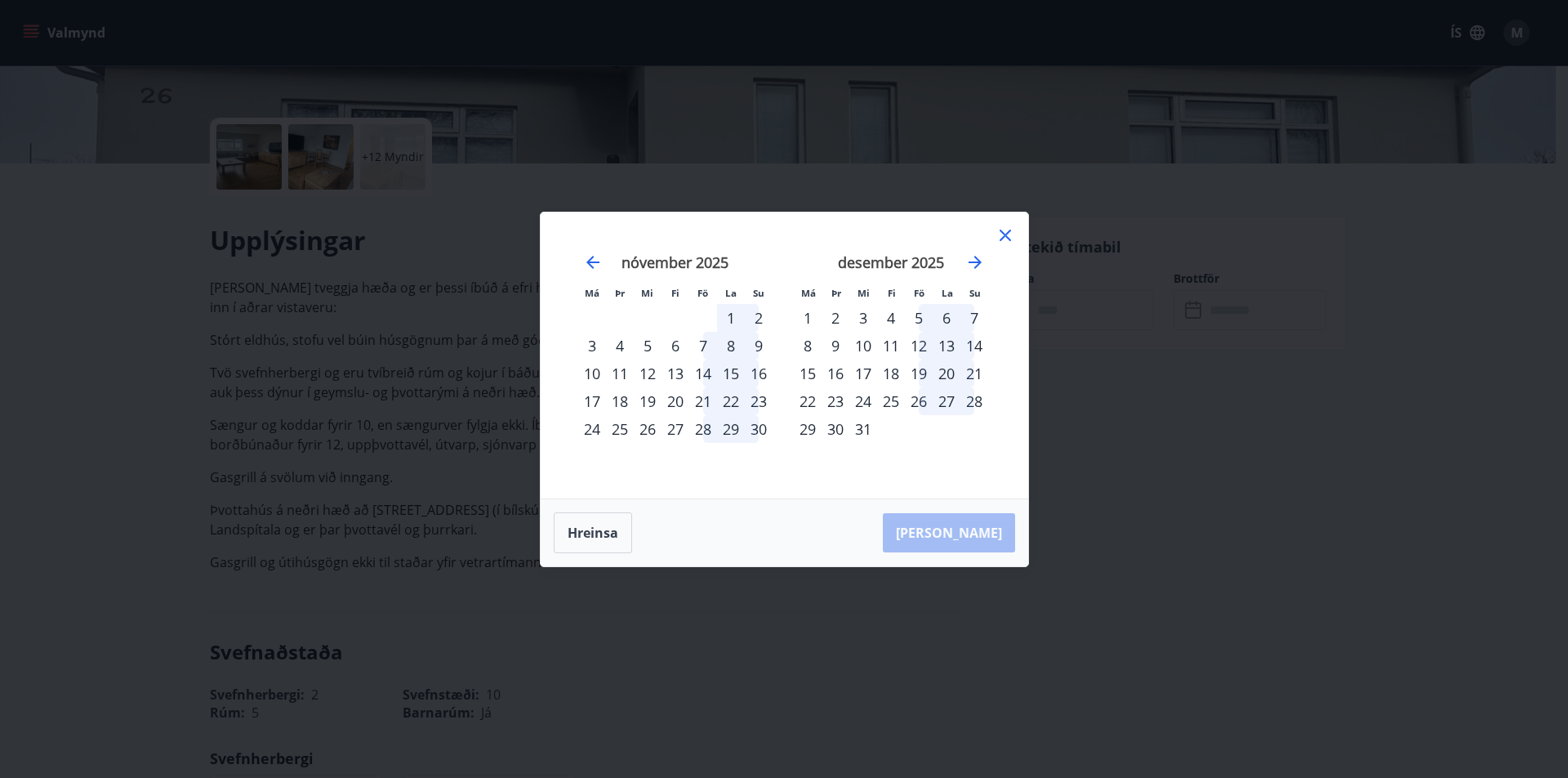
click at [632, 367] on div "11" at bounding box center [620, 373] width 28 height 28
click at [596, 261] on icon "Move backward to switch to the previous month." at bounding box center [593, 262] width 20 height 20
click at [574, 523] on button "Hreinsa" at bounding box center [592, 533] width 78 height 41
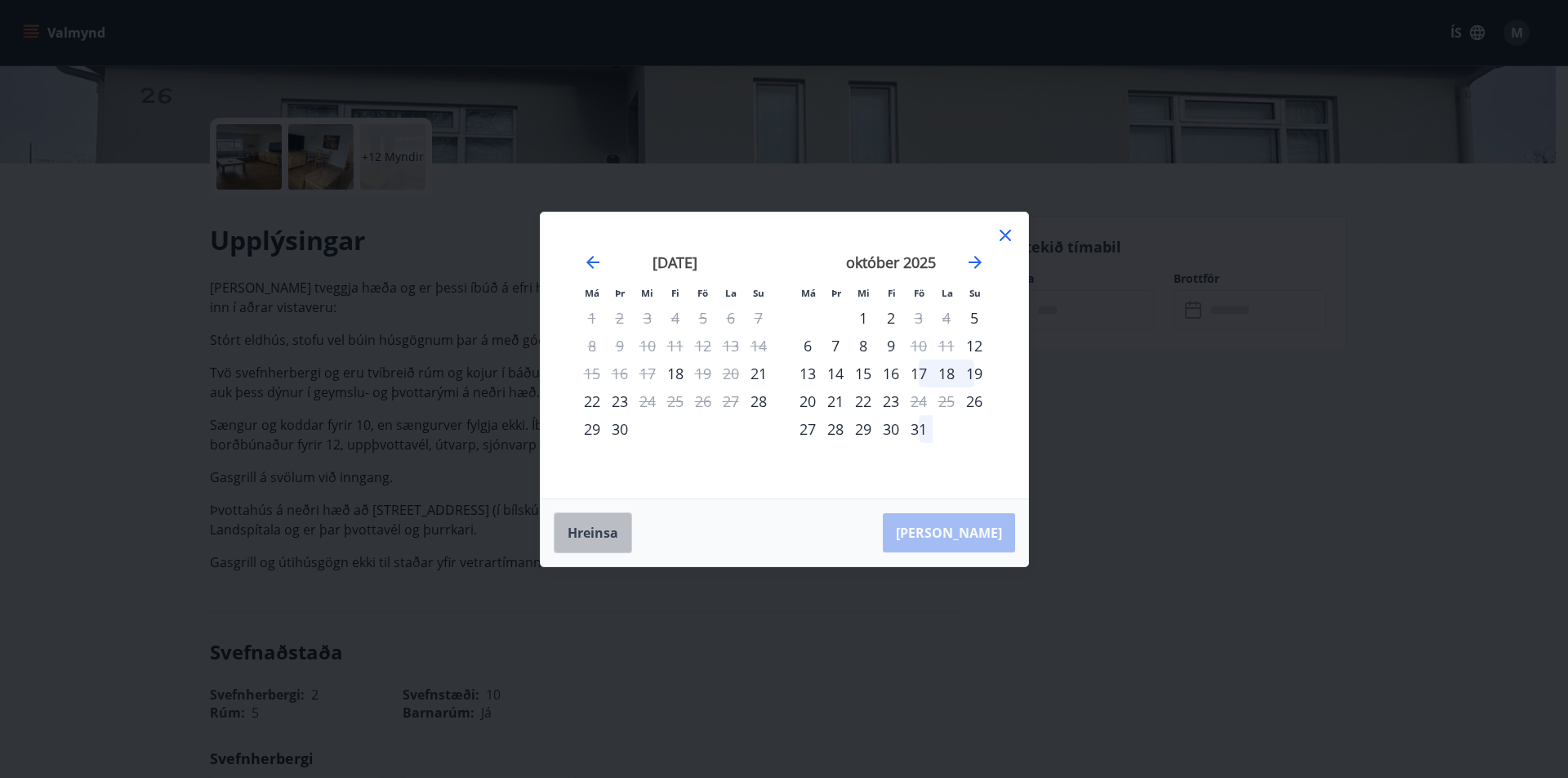
click at [574, 523] on button "Hreinsa" at bounding box center [592, 533] width 78 height 41
click at [1006, 229] on icon at bounding box center [1006, 235] width 20 height 20
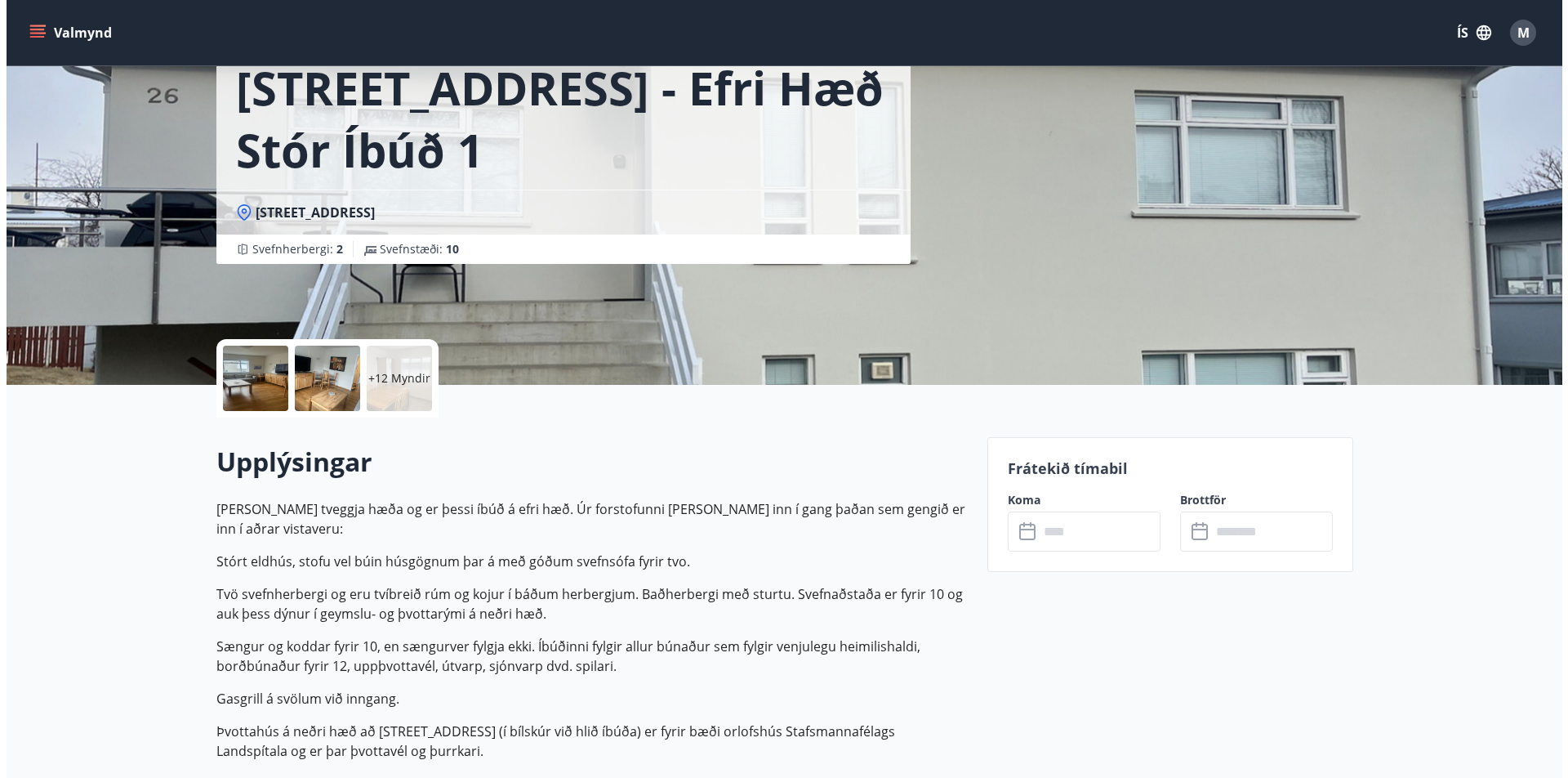
scroll to position [81, 0]
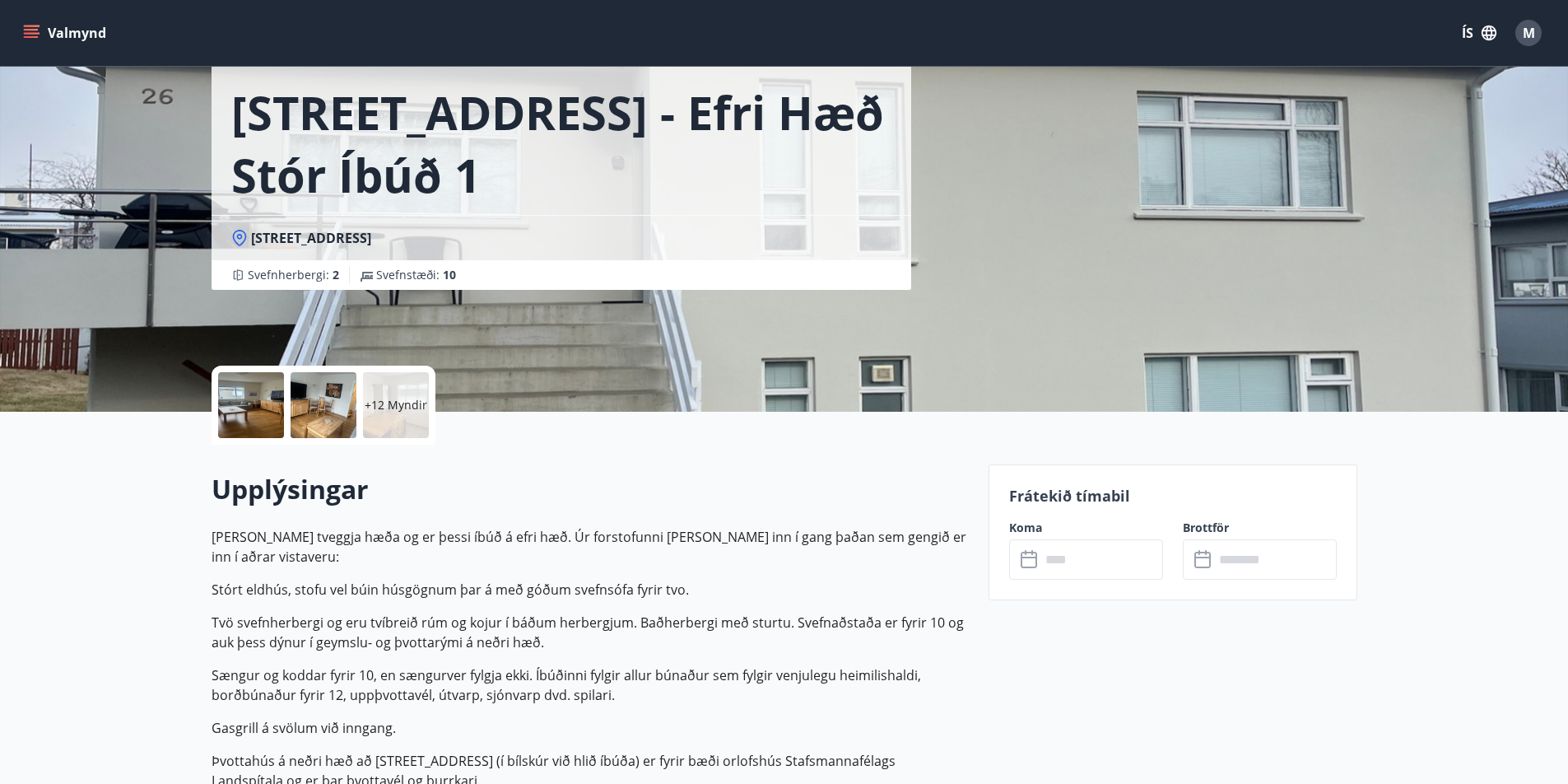
click at [268, 403] on div at bounding box center [250, 404] width 65 height 65
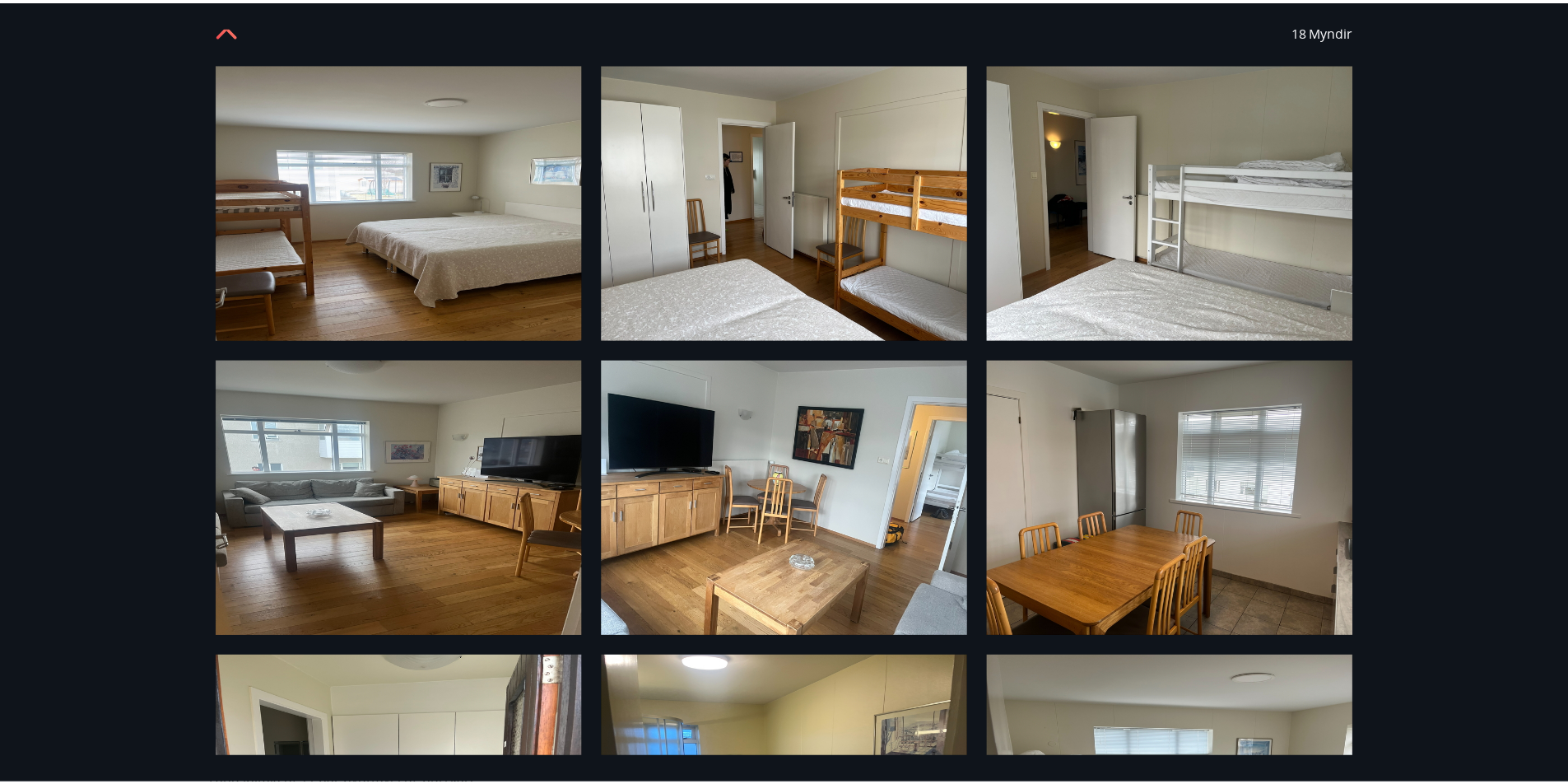
scroll to position [0, 0]
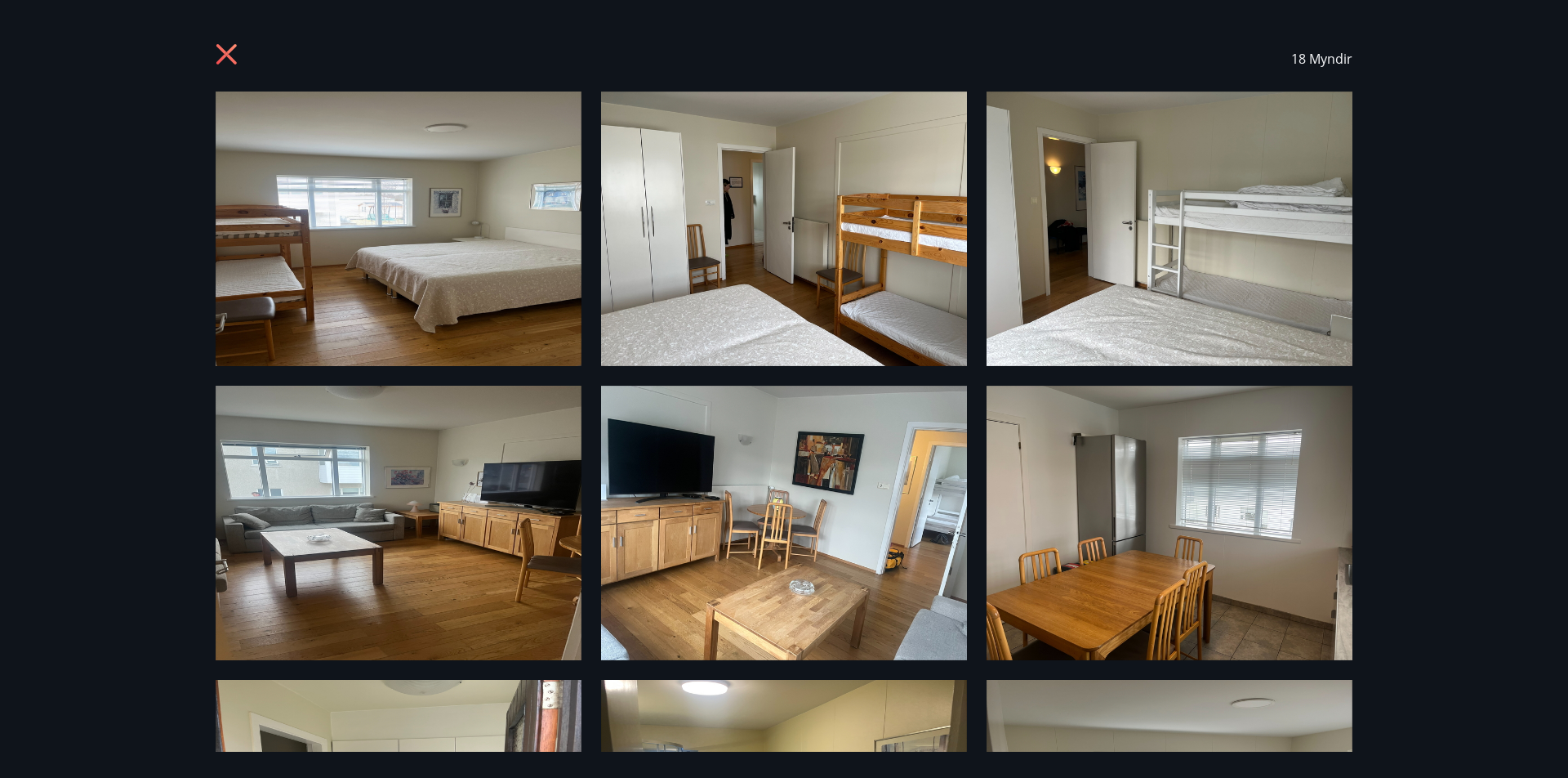
click at [238, 60] on icon at bounding box center [229, 57] width 26 height 26
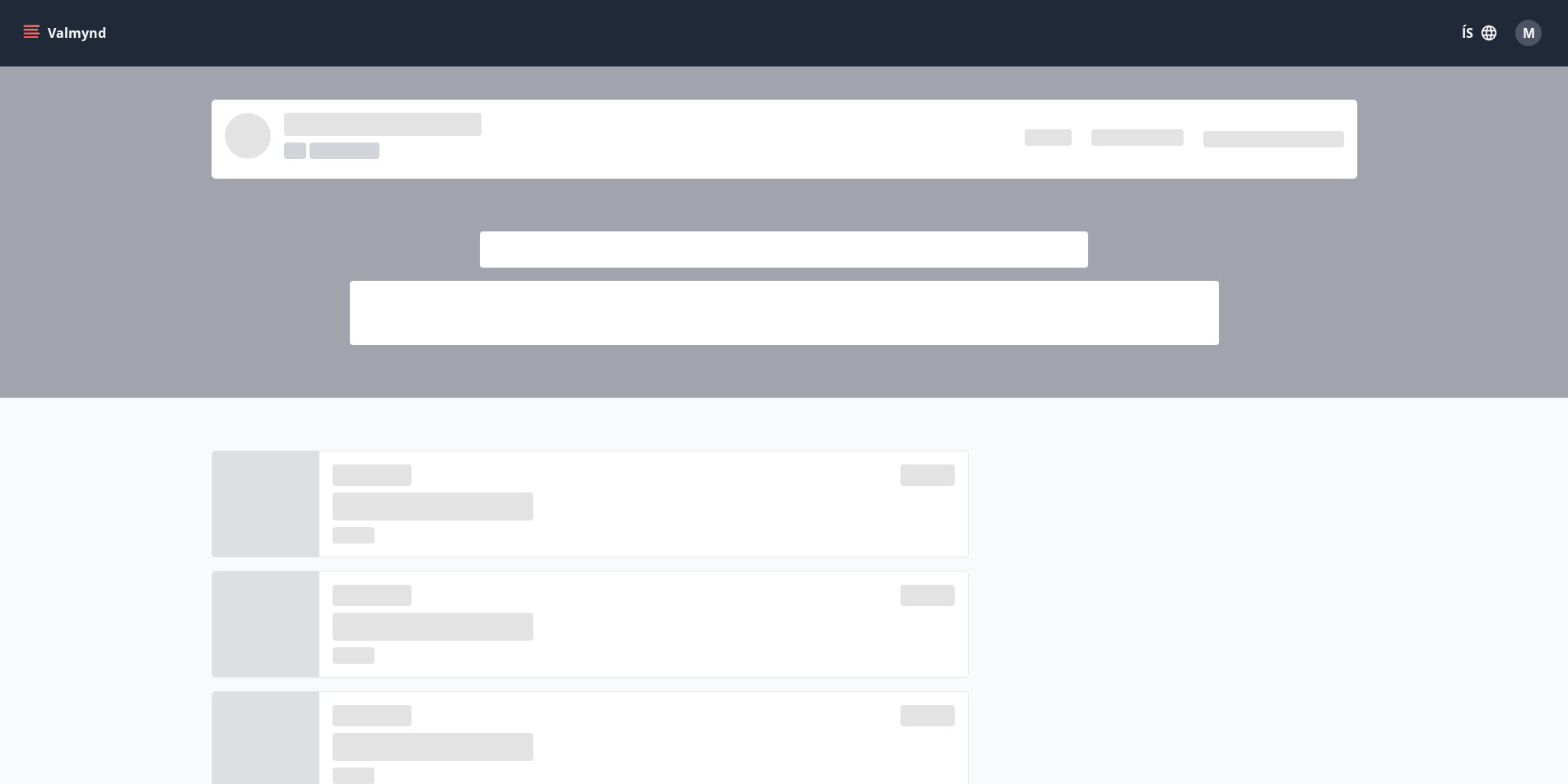
scroll to position [715, 0]
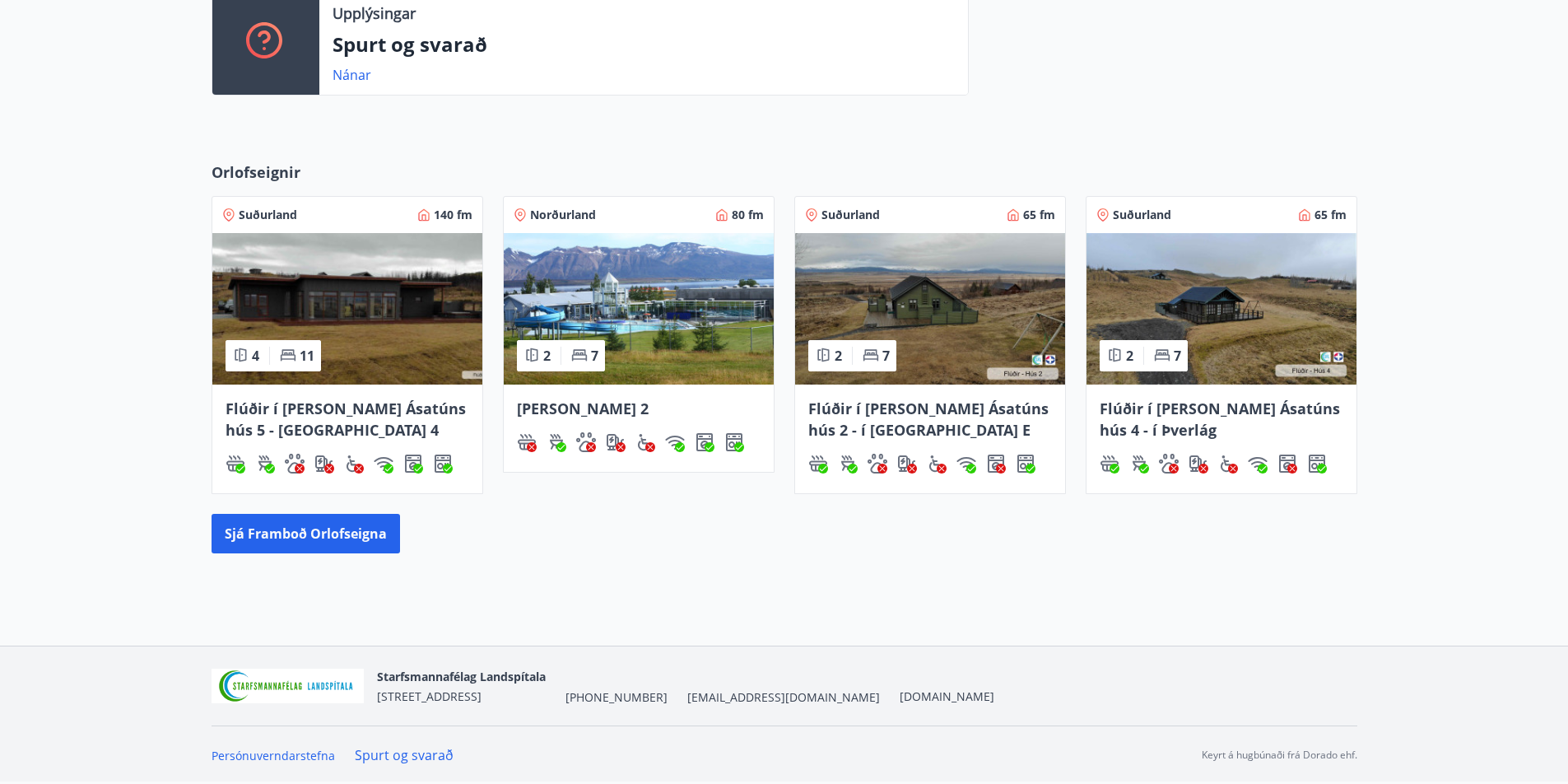
click at [274, 394] on div "Flúðir í landi Ásatúns hús 5 - Móadalur 4" at bounding box center [347, 438] width 270 height 109
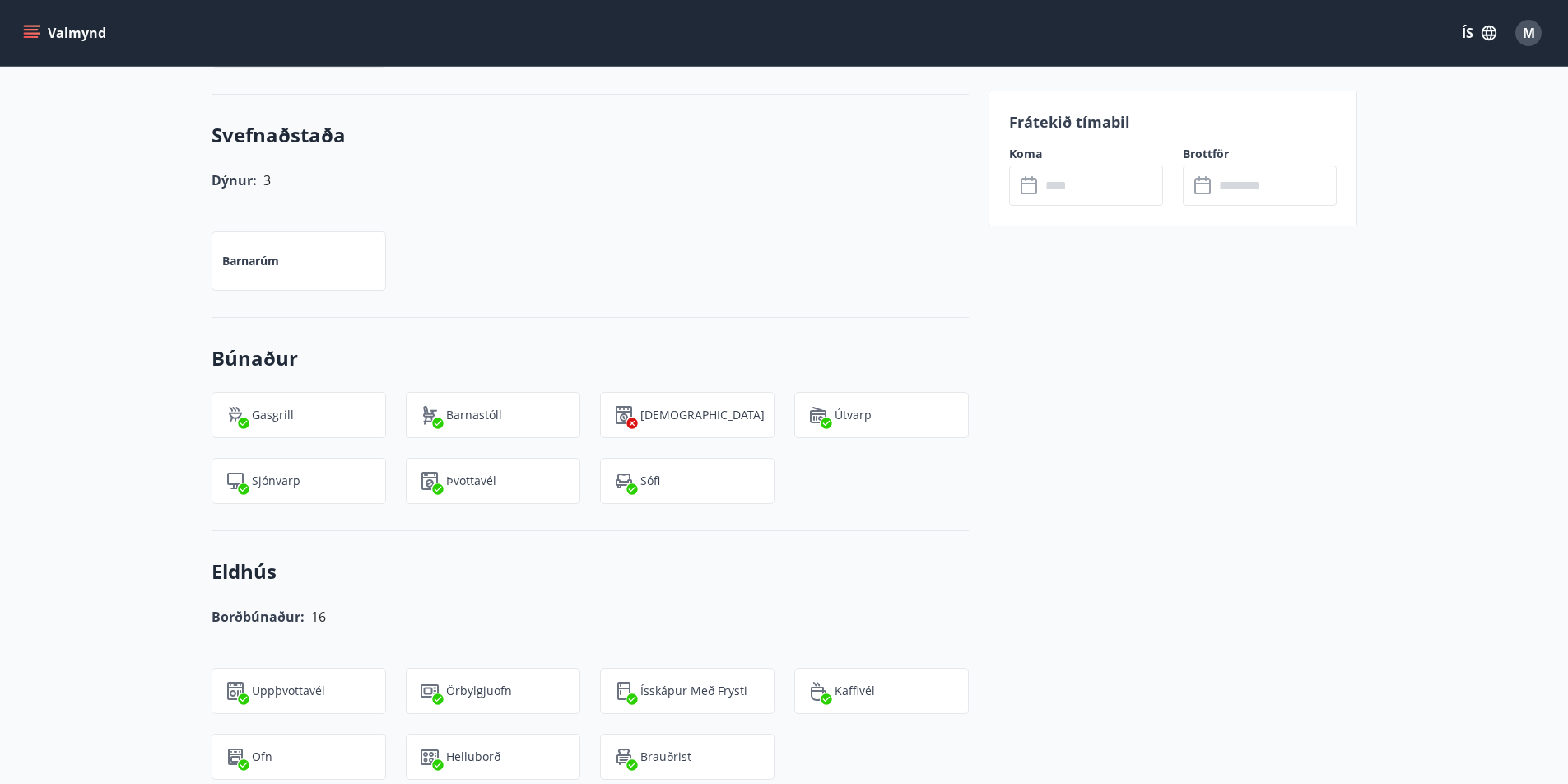
scroll to position [1317, 0]
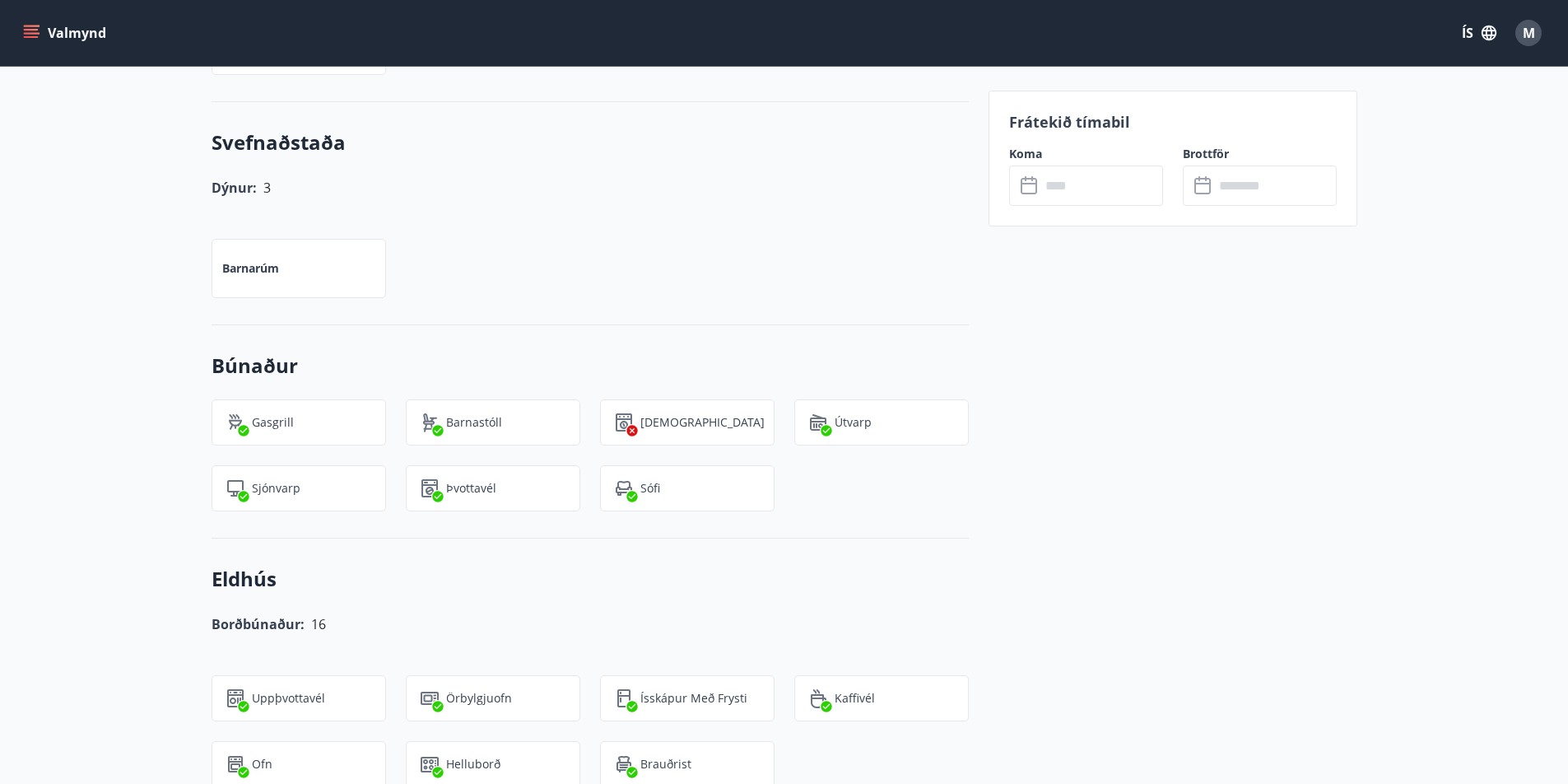
click at [1059, 191] on input "text" at bounding box center [1101, 186] width 123 height 41
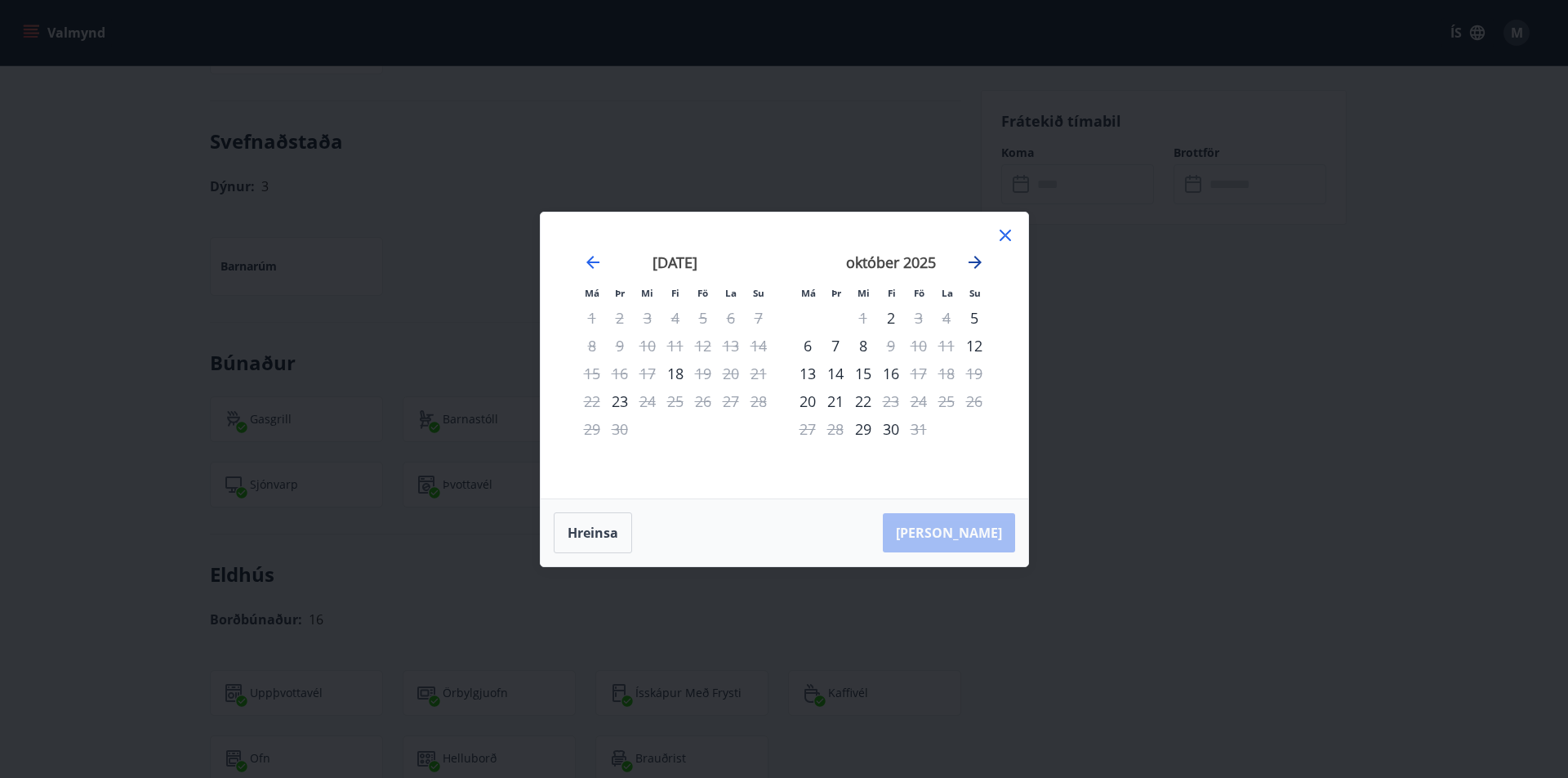
click at [976, 262] on icon "Move forward to switch to the next month." at bounding box center [975, 262] width 13 height 13
click at [971, 259] on icon "Move forward to switch to the next month." at bounding box center [975, 262] width 20 height 20
click at [966, 260] on icon "Move forward to switch to the next month." at bounding box center [975, 262] width 20 height 20
click at [588, 262] on icon "Move backward to switch to the previous month." at bounding box center [593, 262] width 13 height 13
click at [1006, 231] on icon at bounding box center [1006, 235] width 20 height 20
